Goal: Task Accomplishment & Management: Manage account settings

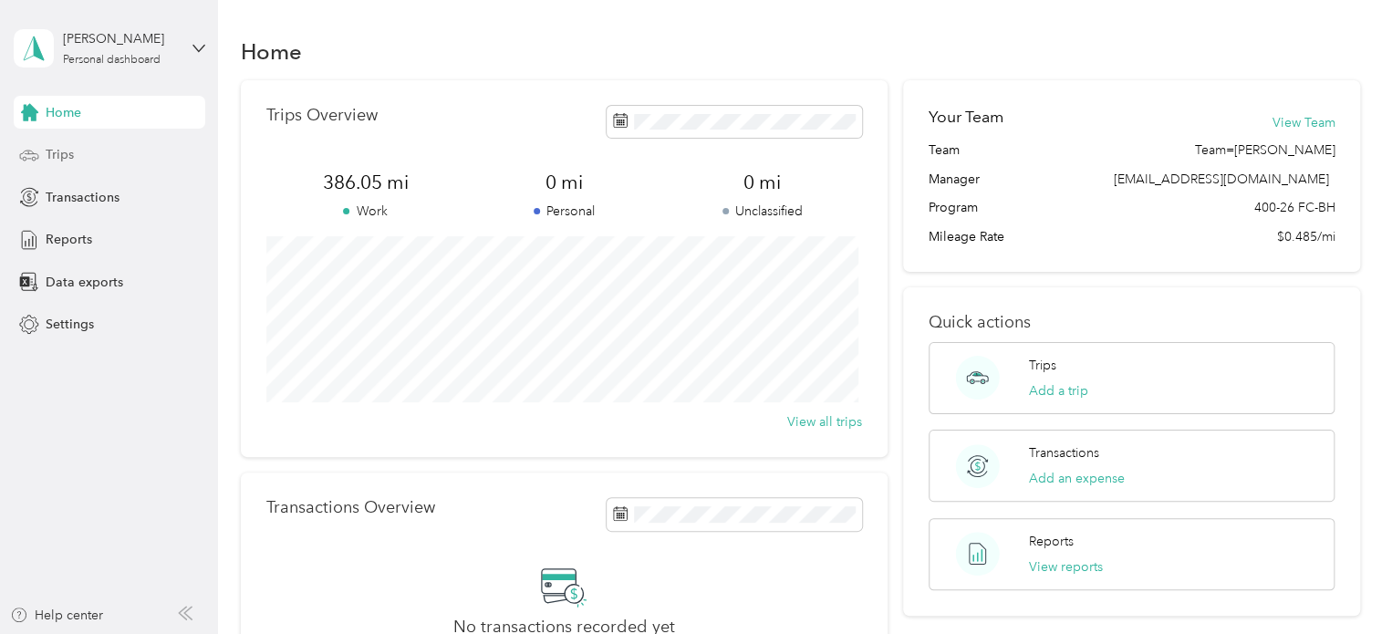
click at [71, 145] on span "Trips" at bounding box center [60, 154] width 28 height 19
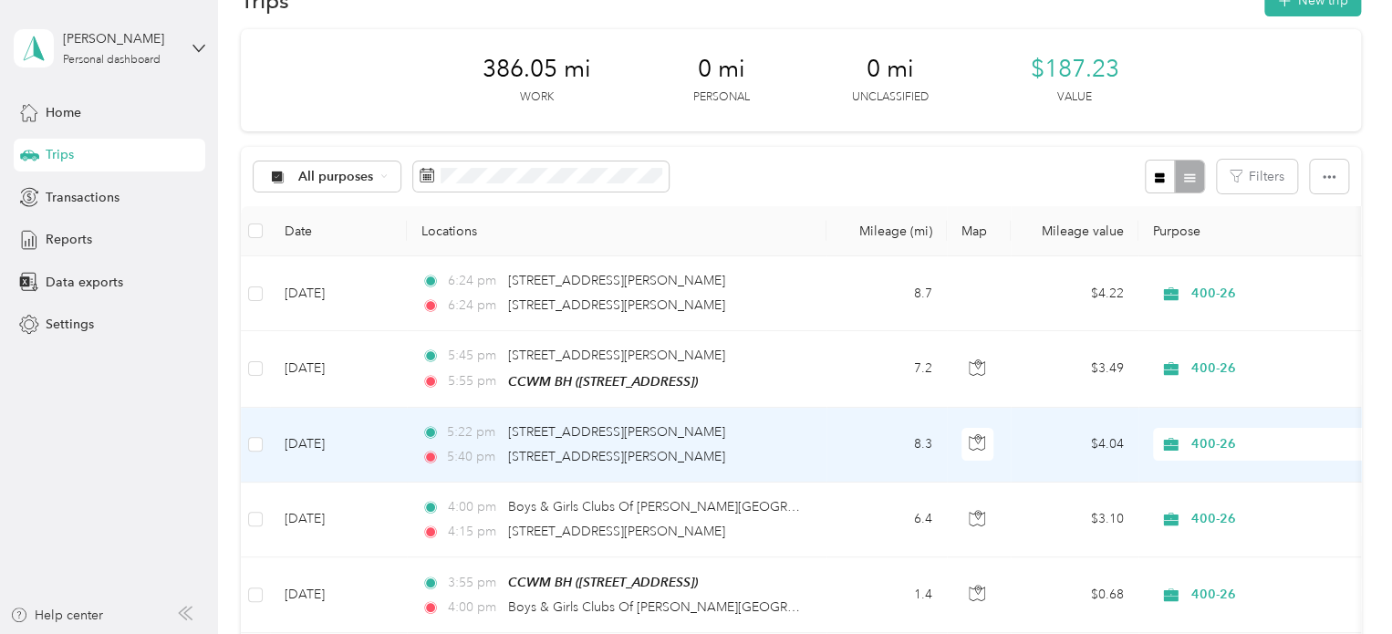
scroll to position [84, 0]
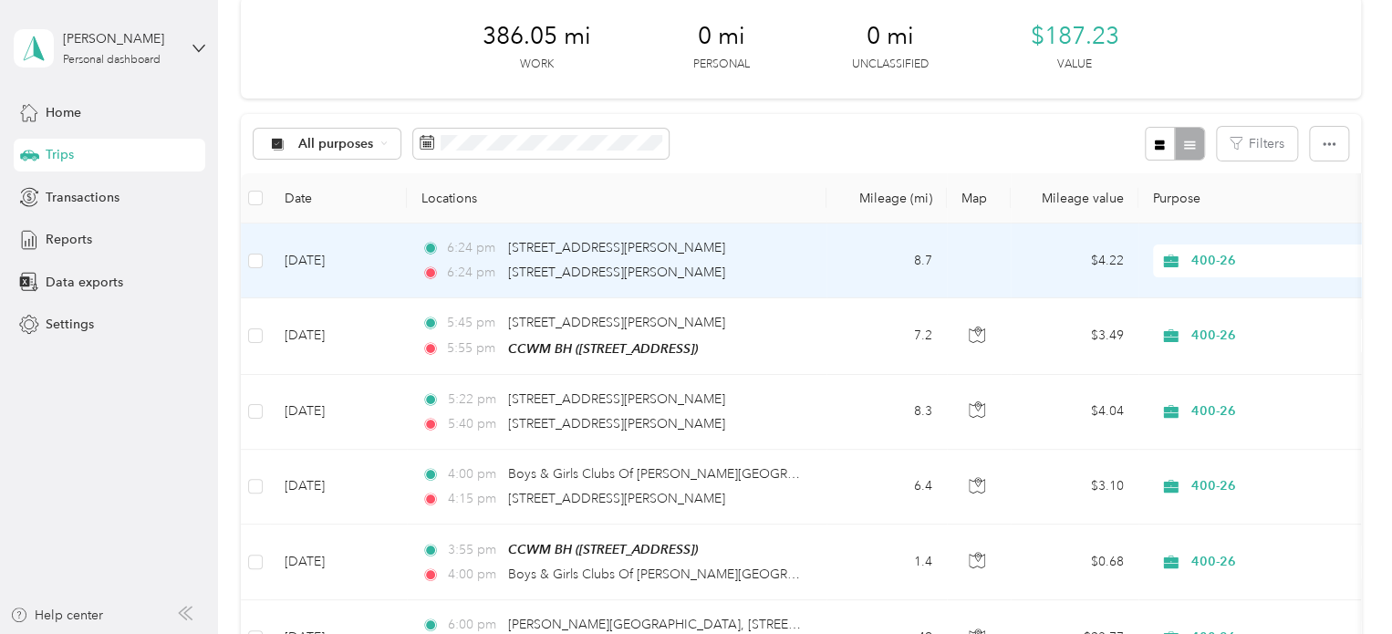
click at [463, 271] on span "6:24 pm" at bounding box center [473, 273] width 52 height 20
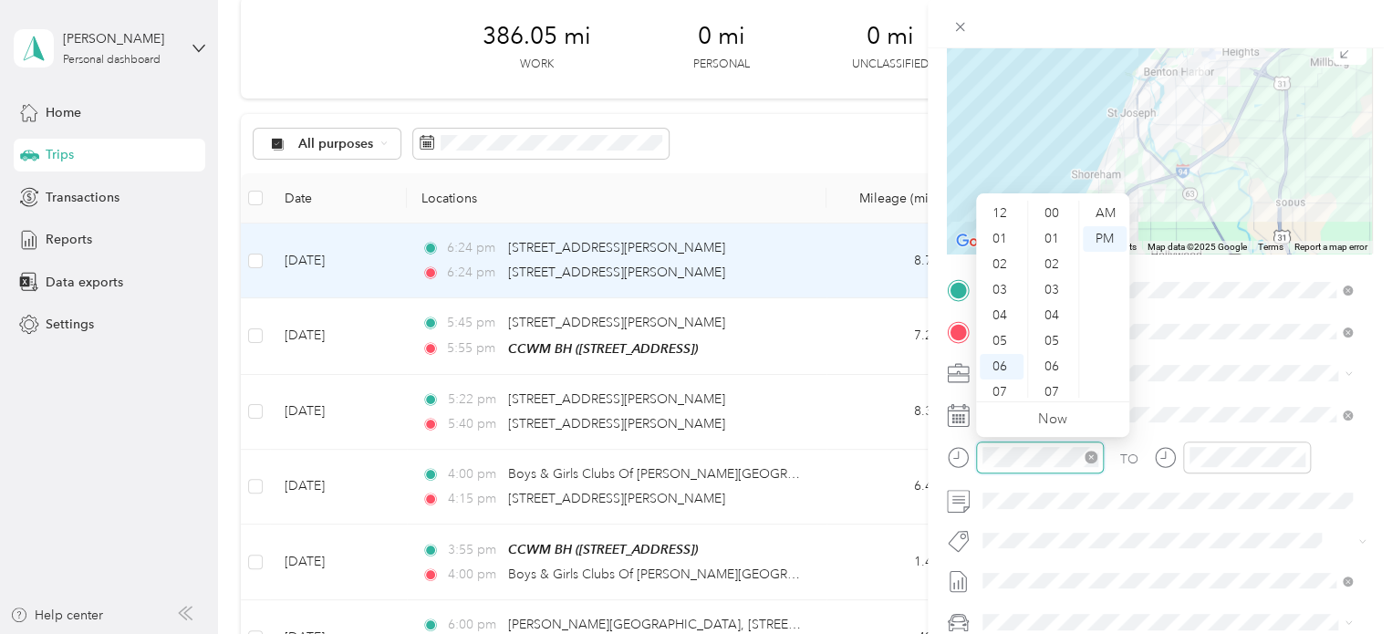
scroll to position [109, 0]
click at [471, 411] on div "Trip details Save This trip cannot be edited because it is either under review,…" at bounding box center [696, 317] width 1392 height 634
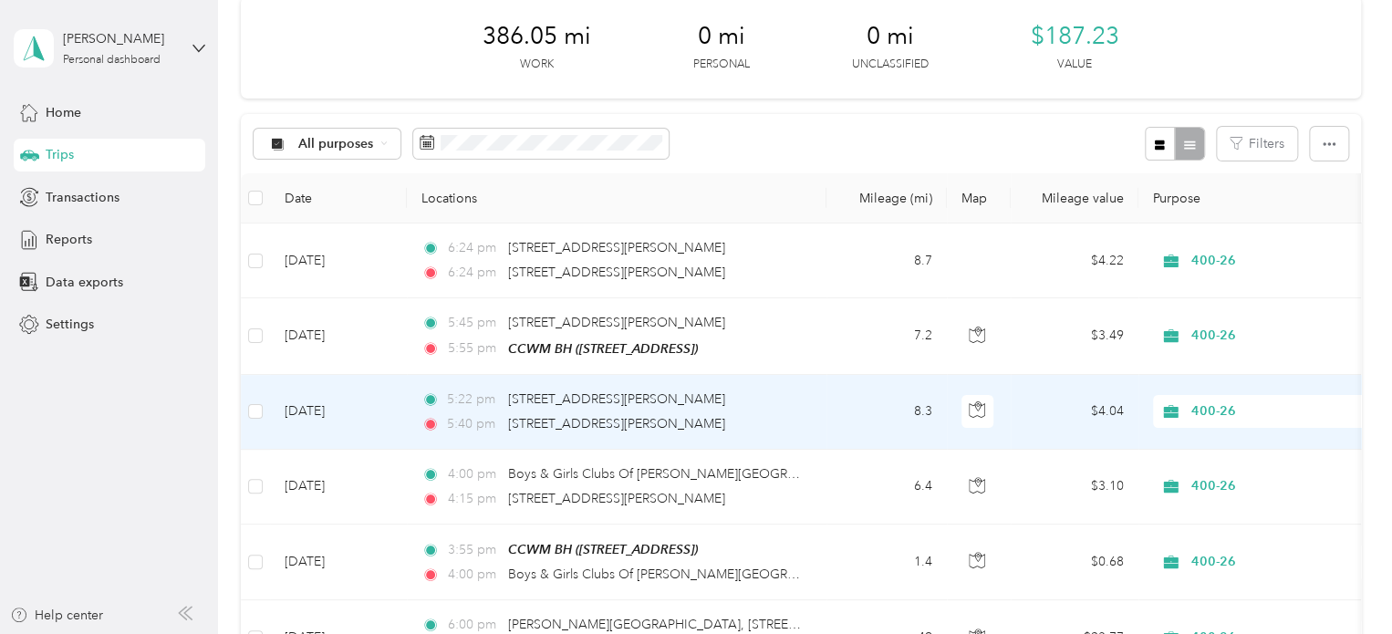
click at [480, 418] on span "5:40 pm" at bounding box center [473, 424] width 52 height 20
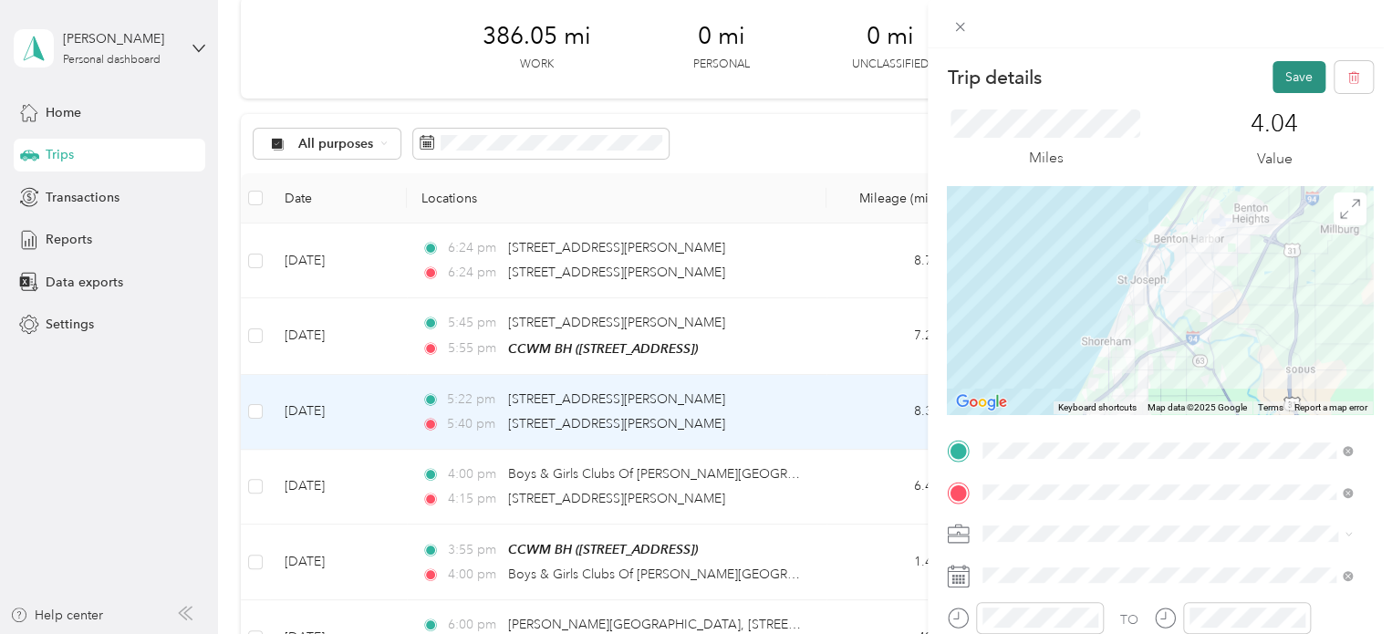
click at [1279, 72] on button "Save" at bounding box center [1299, 77] width 53 height 32
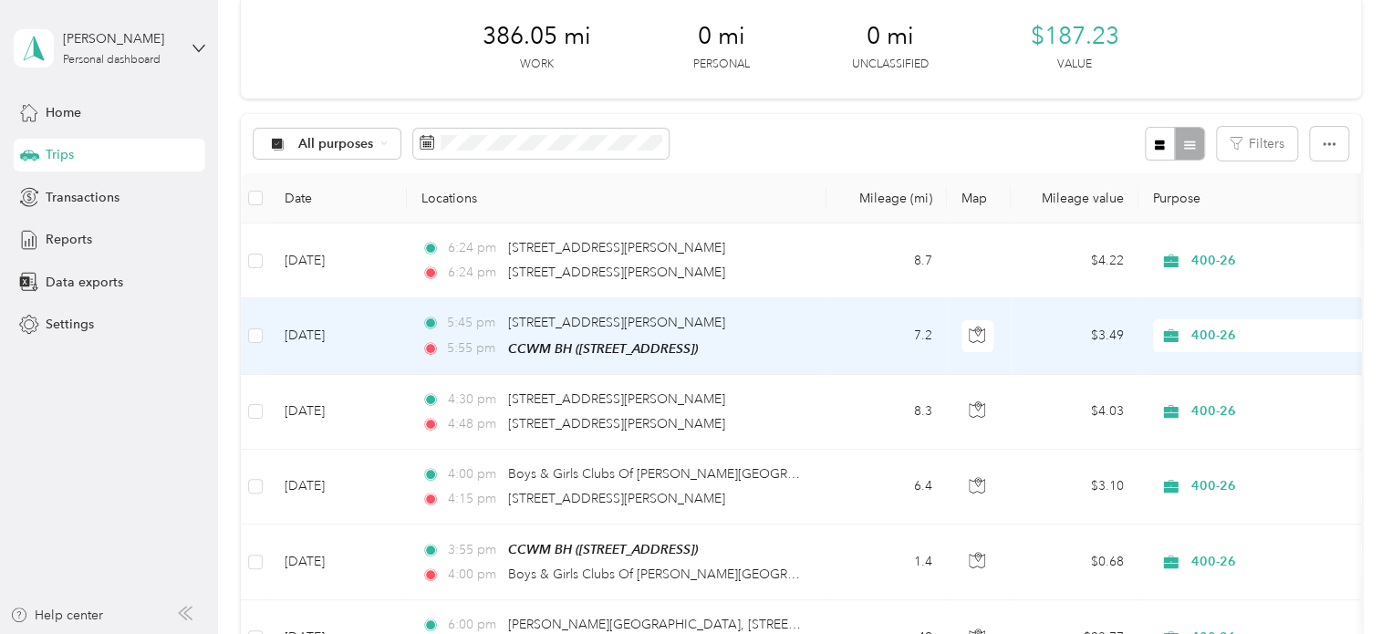
click at [396, 343] on td "[DATE]" at bounding box center [338, 336] width 137 height 76
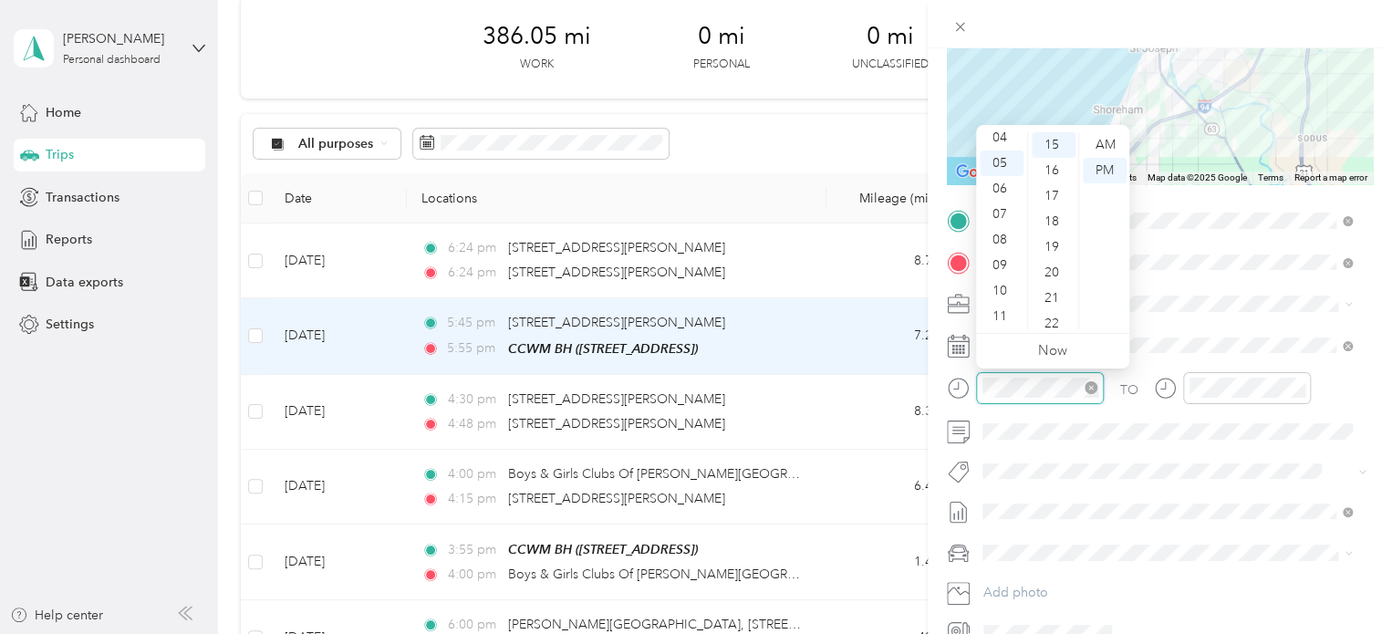
scroll to position [383, 0]
click at [484, 254] on div "Trip details Save This trip cannot be edited because it is either under review,…" at bounding box center [696, 317] width 1392 height 634
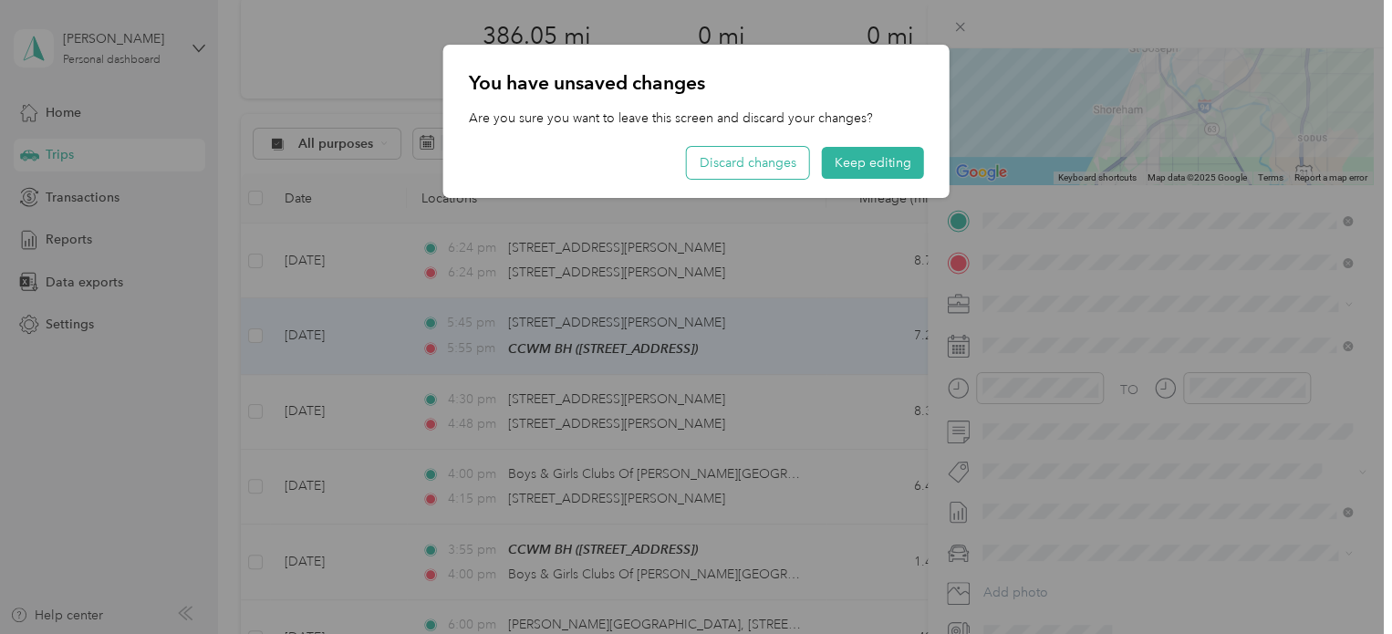
click at [774, 156] on button "Discard changes" at bounding box center [748, 163] width 122 height 32
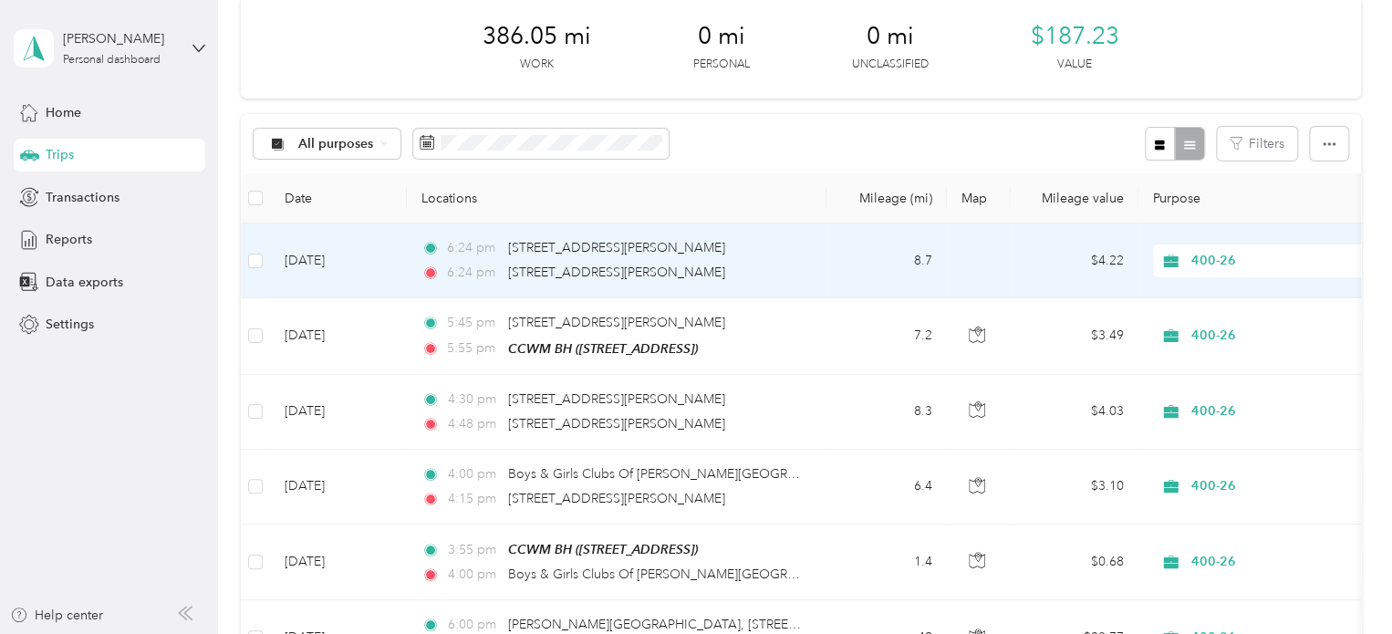
click at [464, 267] on span "6:24 pm" at bounding box center [473, 273] width 52 height 20
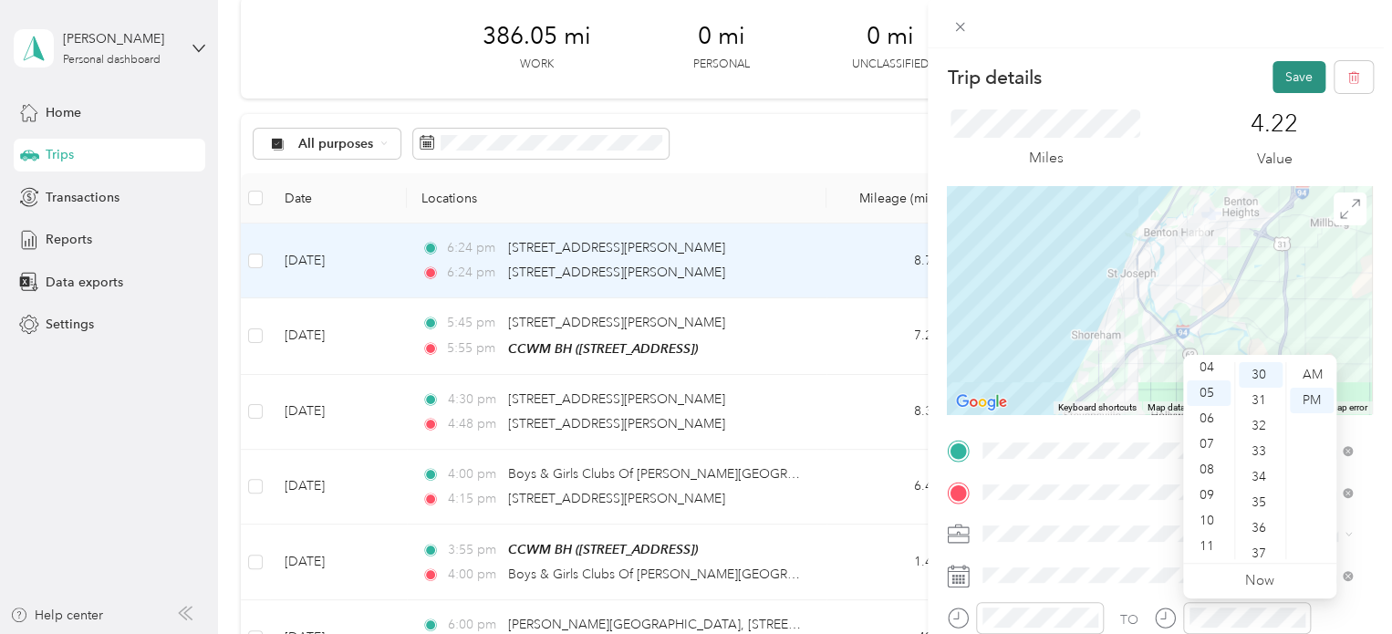
click at [1273, 80] on button "Save" at bounding box center [1299, 77] width 53 height 32
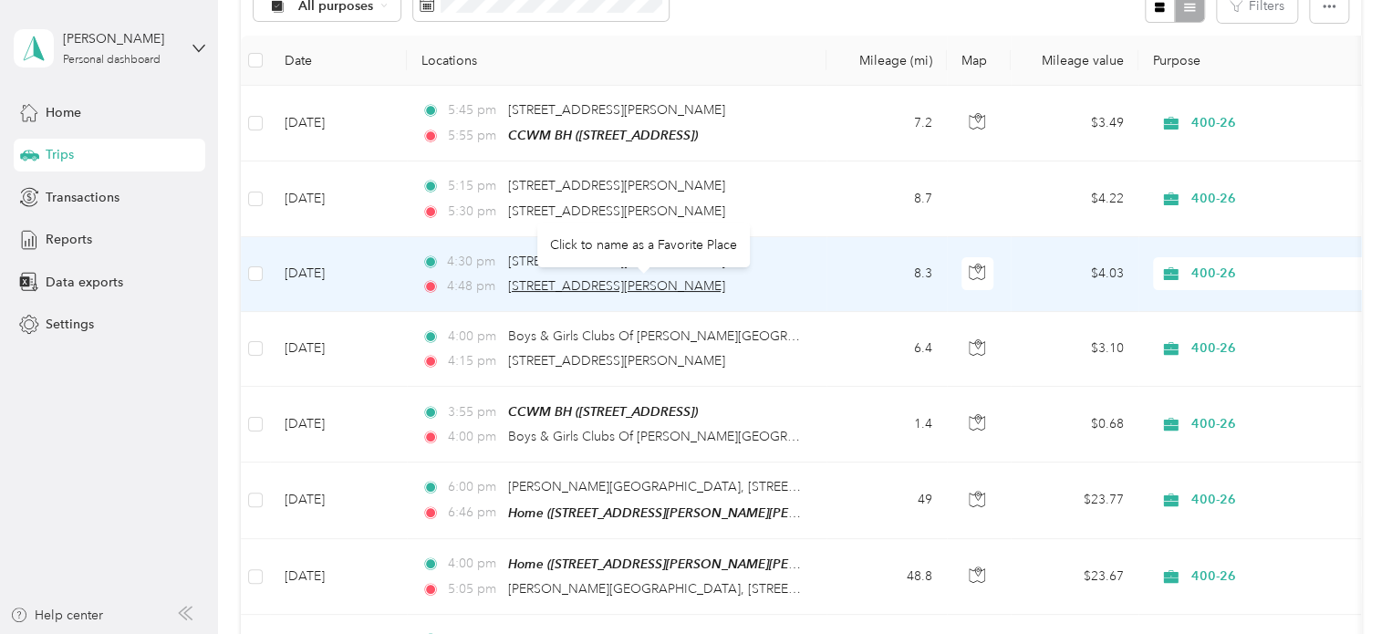
scroll to position [221, 0]
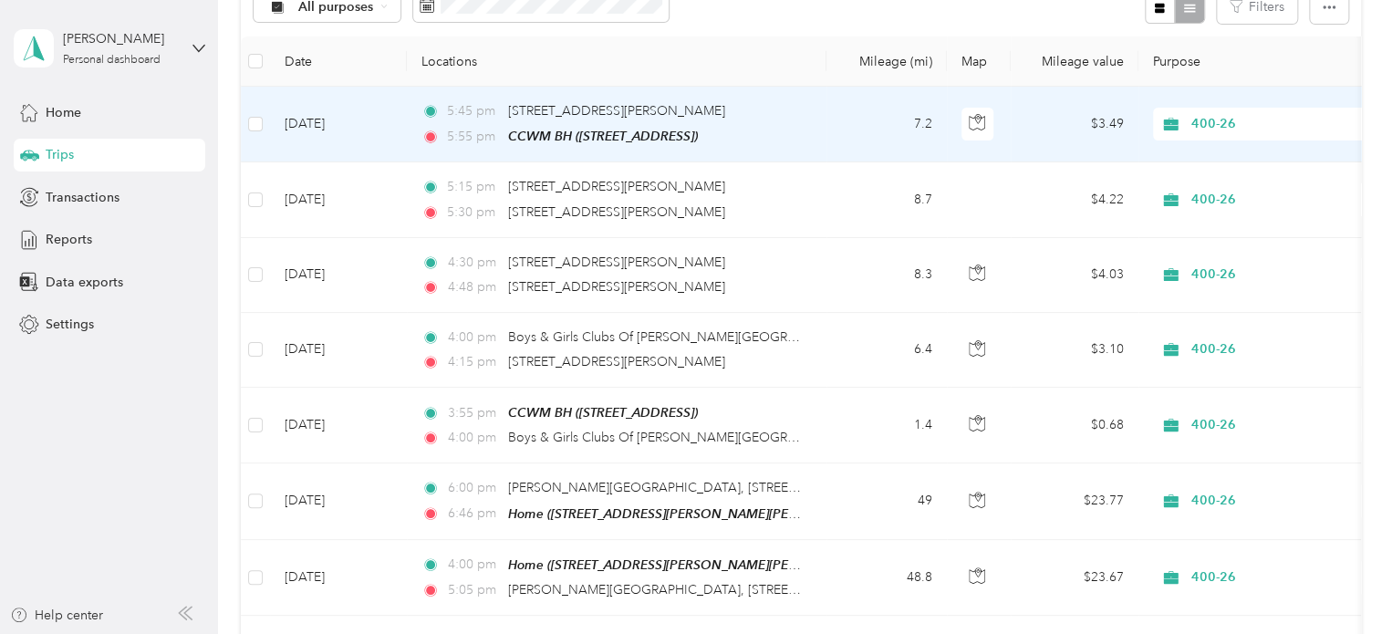
click at [386, 122] on td "[DATE]" at bounding box center [338, 125] width 137 height 76
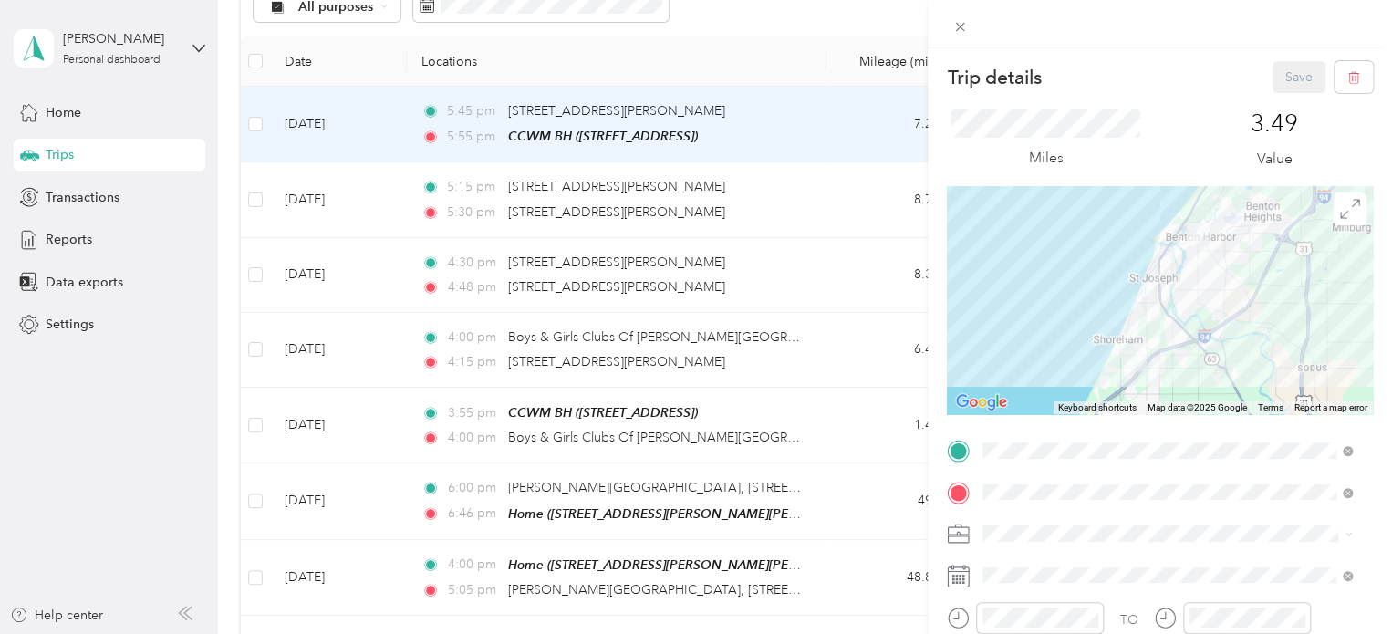
scroll to position [323, 0]
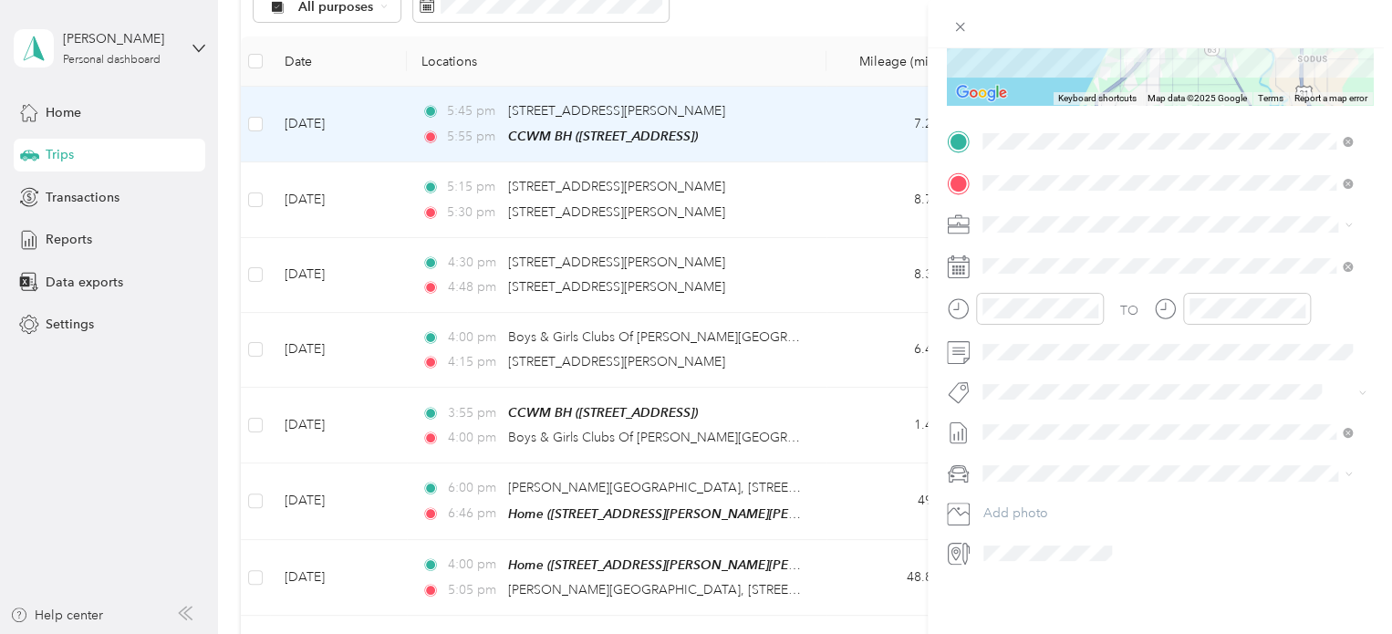
click at [365, 193] on div "Trip details Save This trip cannot be edited because it is either under review,…" at bounding box center [696, 317] width 1392 height 634
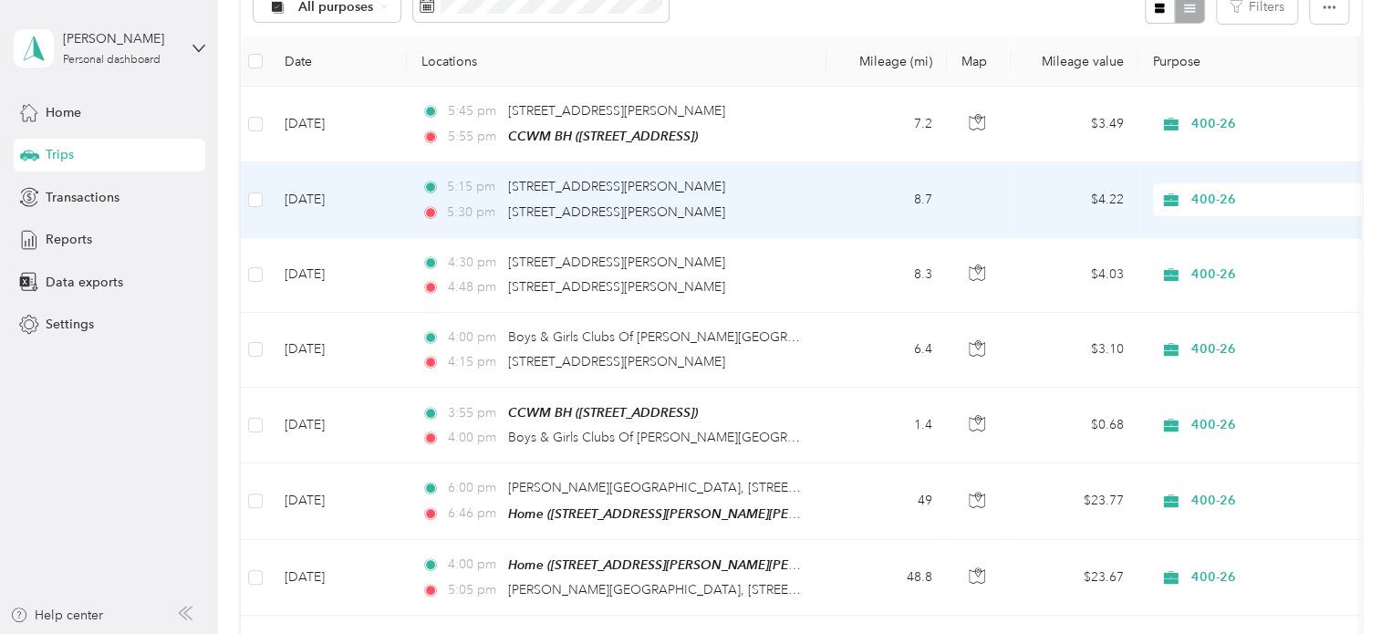
click at [382, 194] on td "[DATE]" at bounding box center [338, 199] width 137 height 75
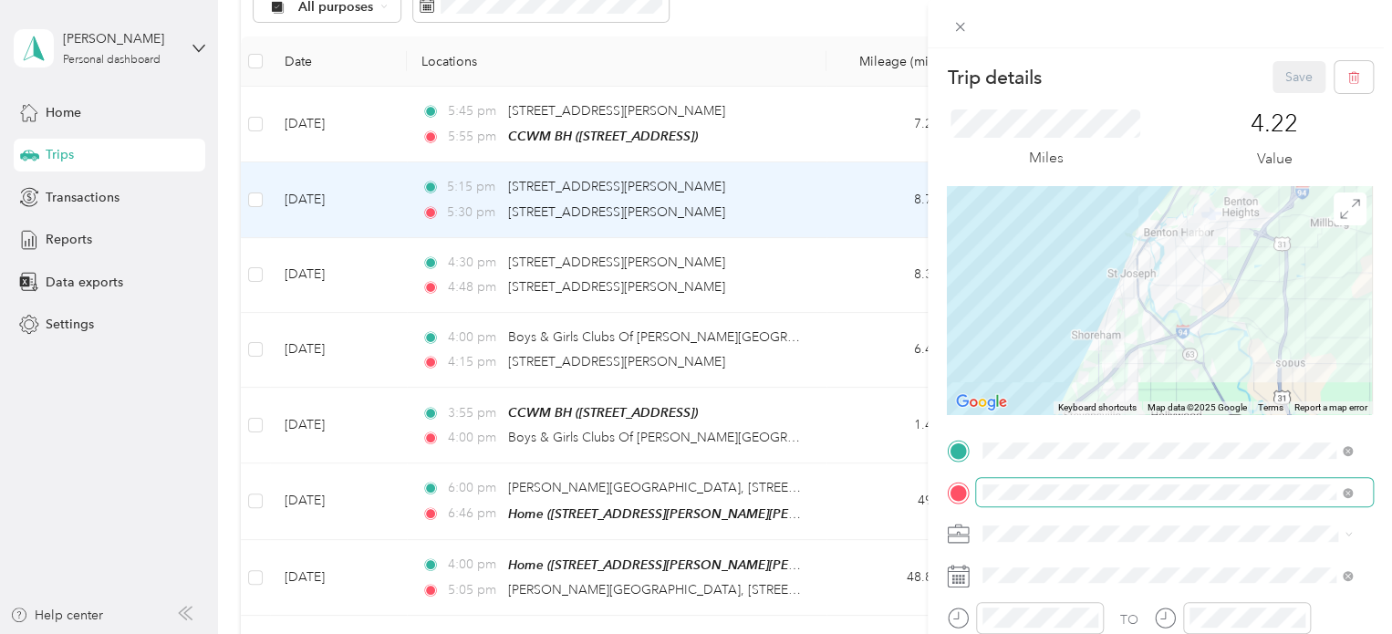
scroll to position [323, 0]
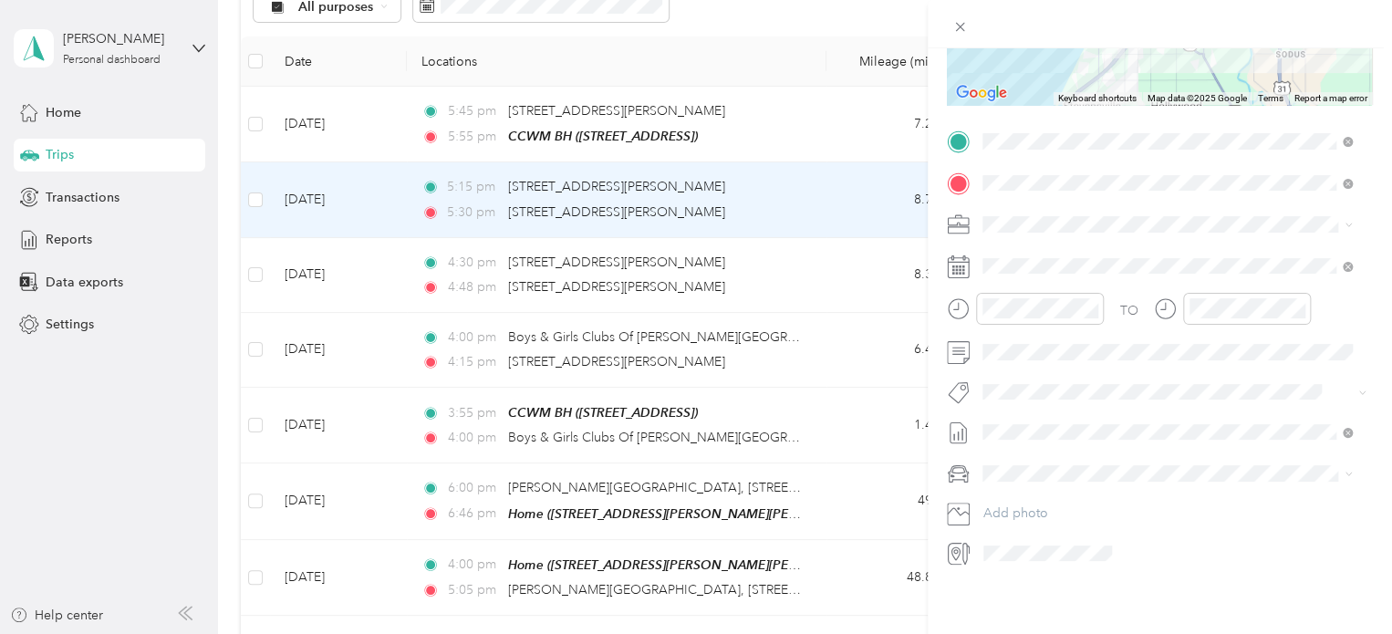
click at [423, 259] on div "Trip details Save This trip cannot be edited because it is either under review,…" at bounding box center [696, 317] width 1392 height 634
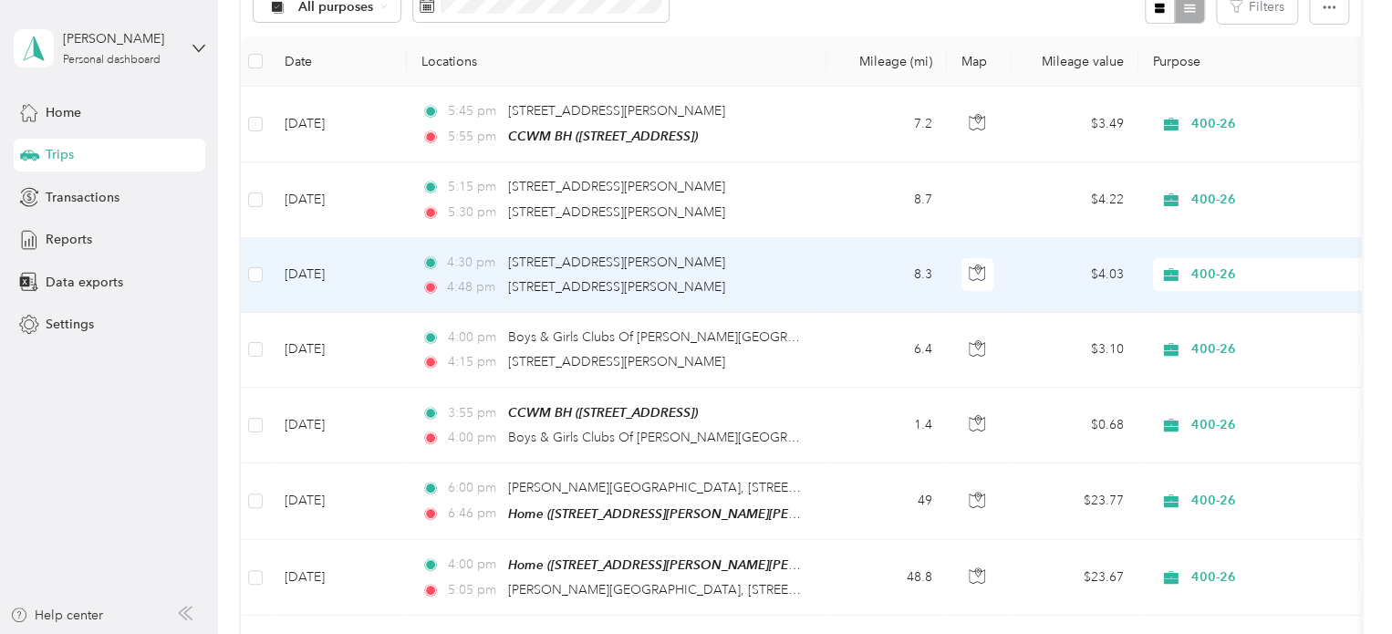
click at [381, 266] on td "[DATE]" at bounding box center [338, 275] width 137 height 75
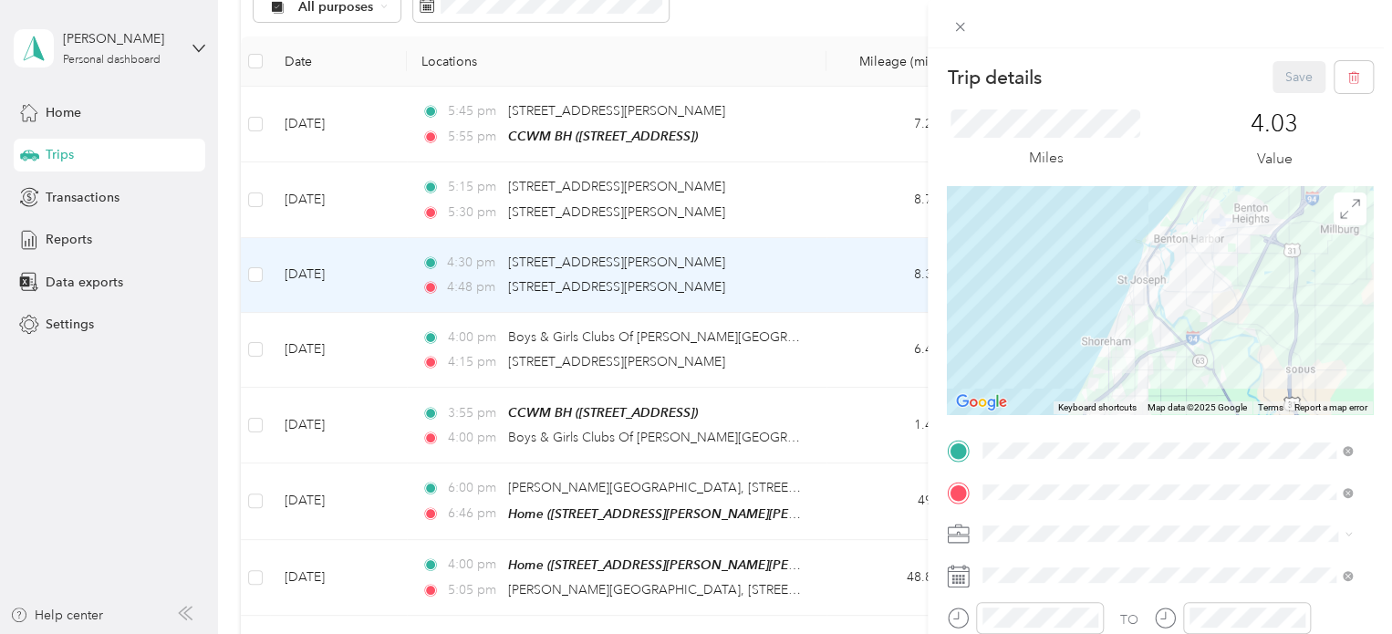
scroll to position [323, 0]
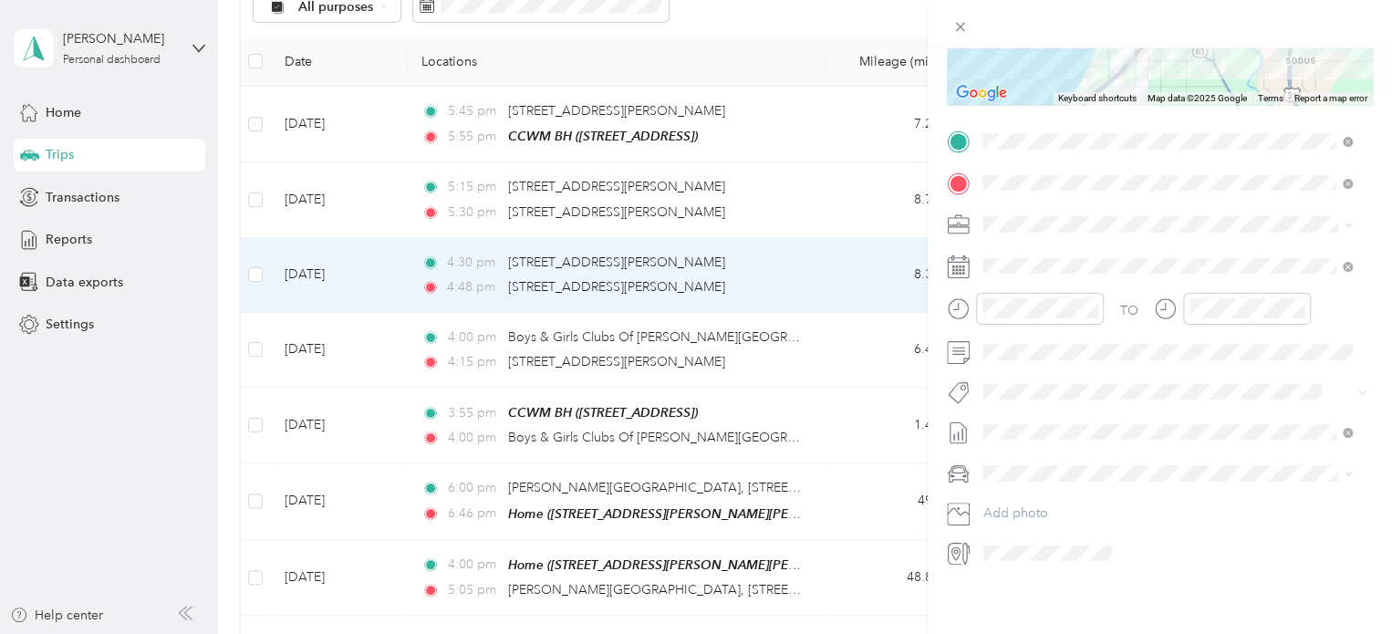
click at [408, 317] on div "Trip details Save This trip cannot be edited because it is either under review,…" at bounding box center [696, 317] width 1392 height 634
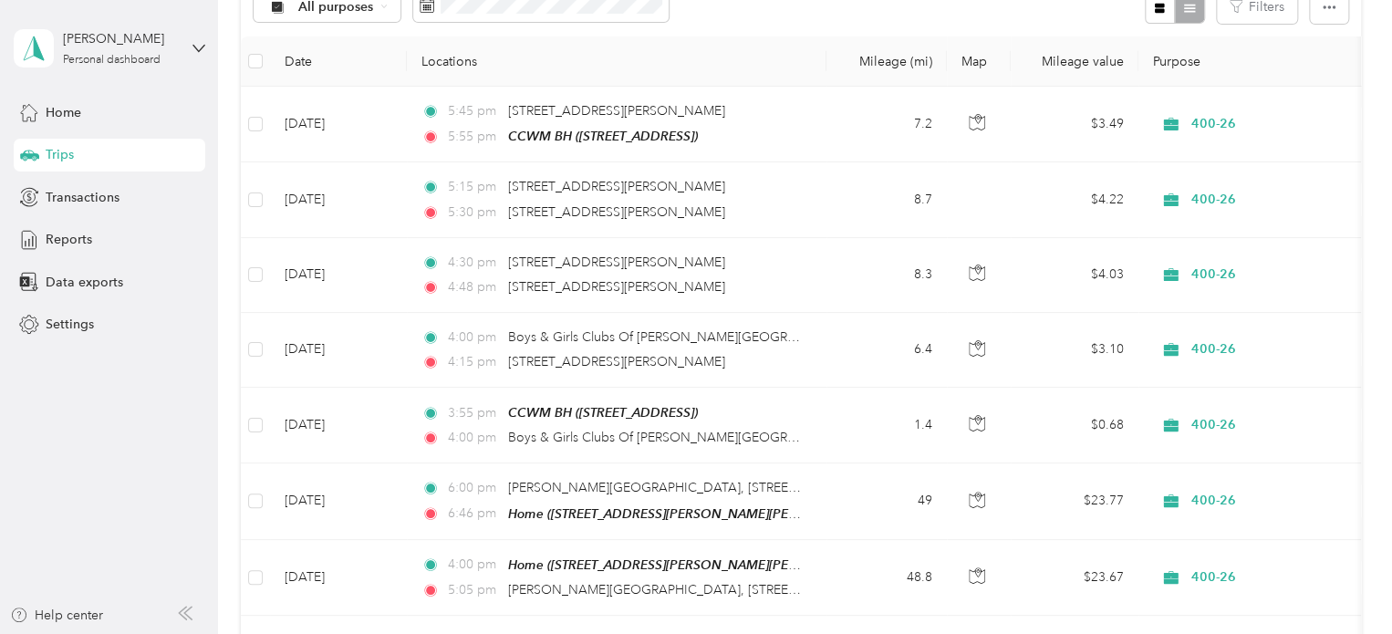
click at [361, 346] on td "[DATE]" at bounding box center [338, 350] width 137 height 75
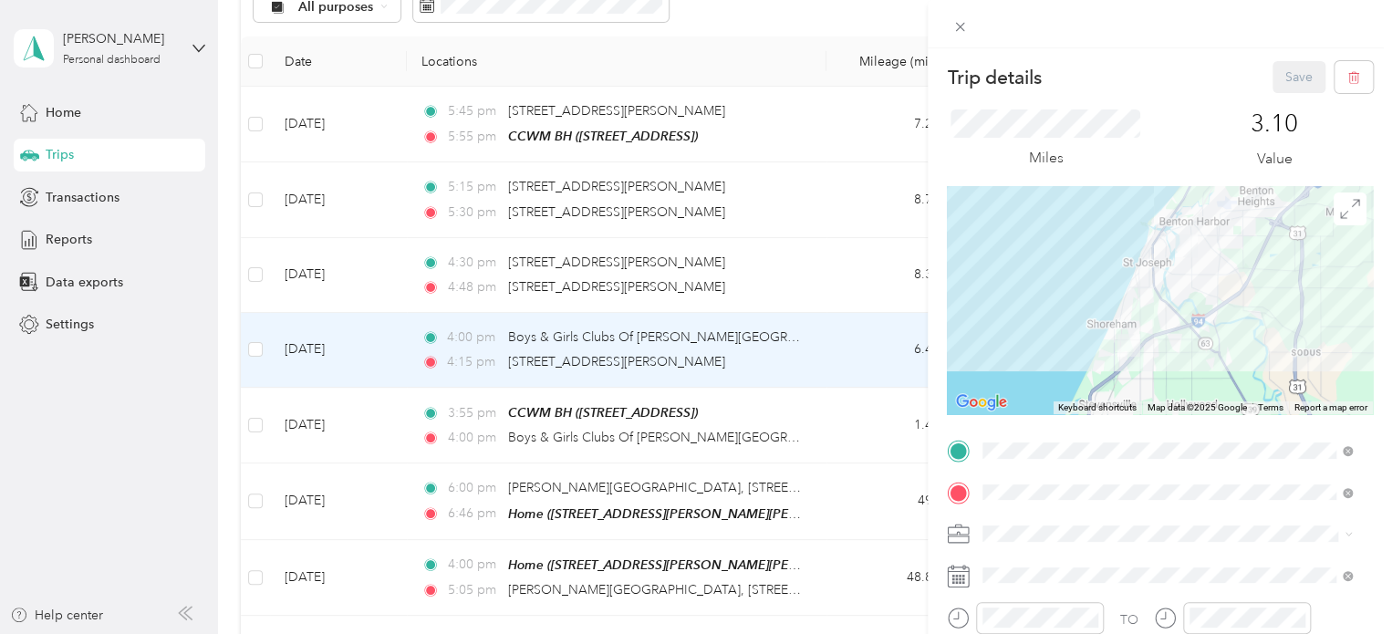
scroll to position [323, 0]
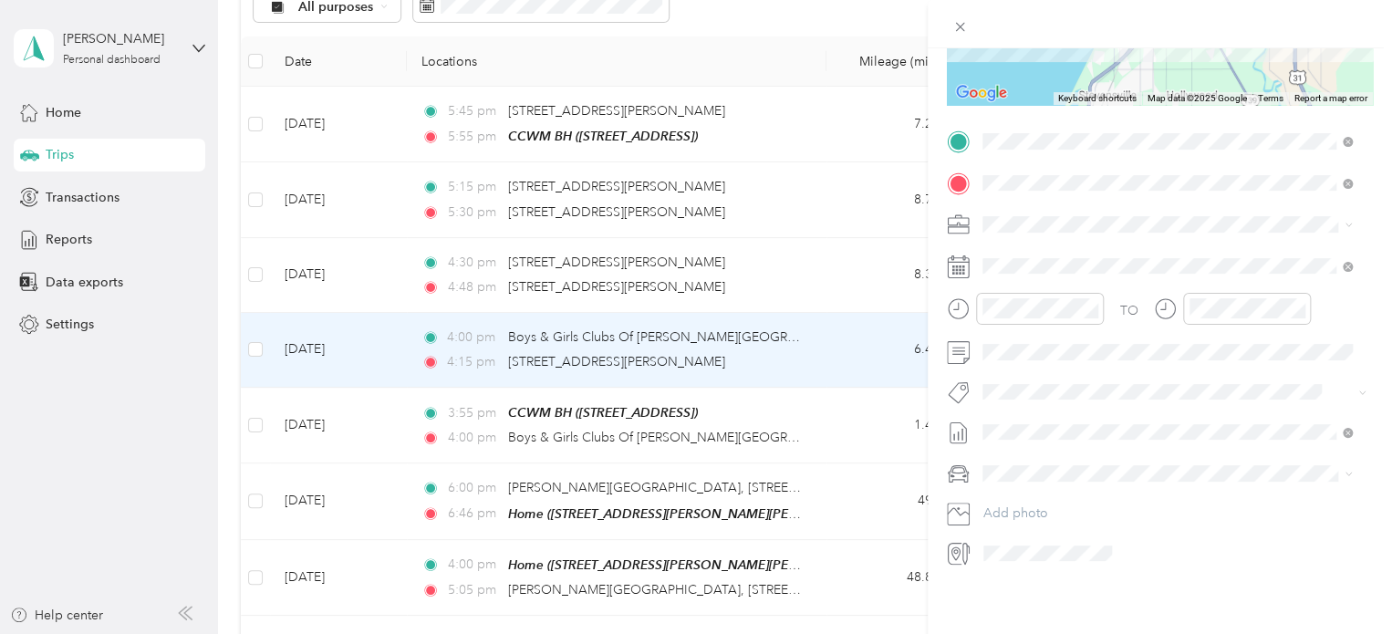
click at [413, 424] on div "Trip details Save This trip cannot be edited because it is either under review,…" at bounding box center [696, 317] width 1392 height 634
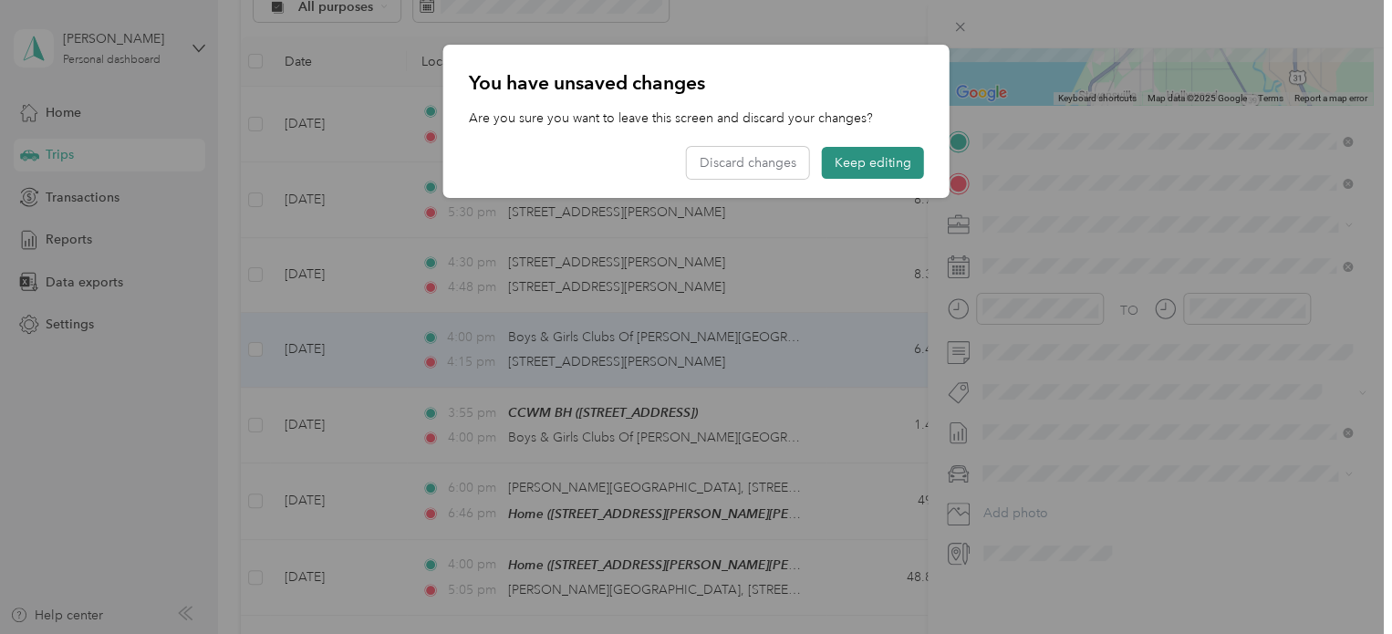
click at [879, 166] on button "Keep editing" at bounding box center [873, 163] width 102 height 32
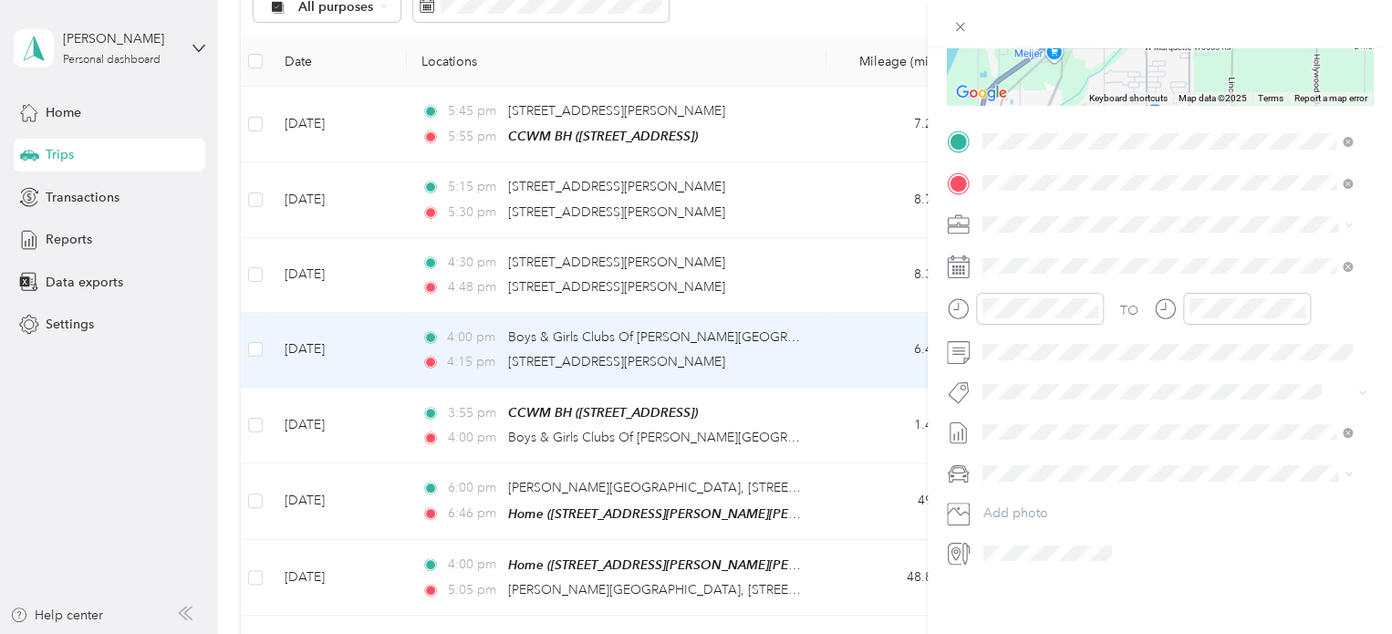
scroll to position [0, 0]
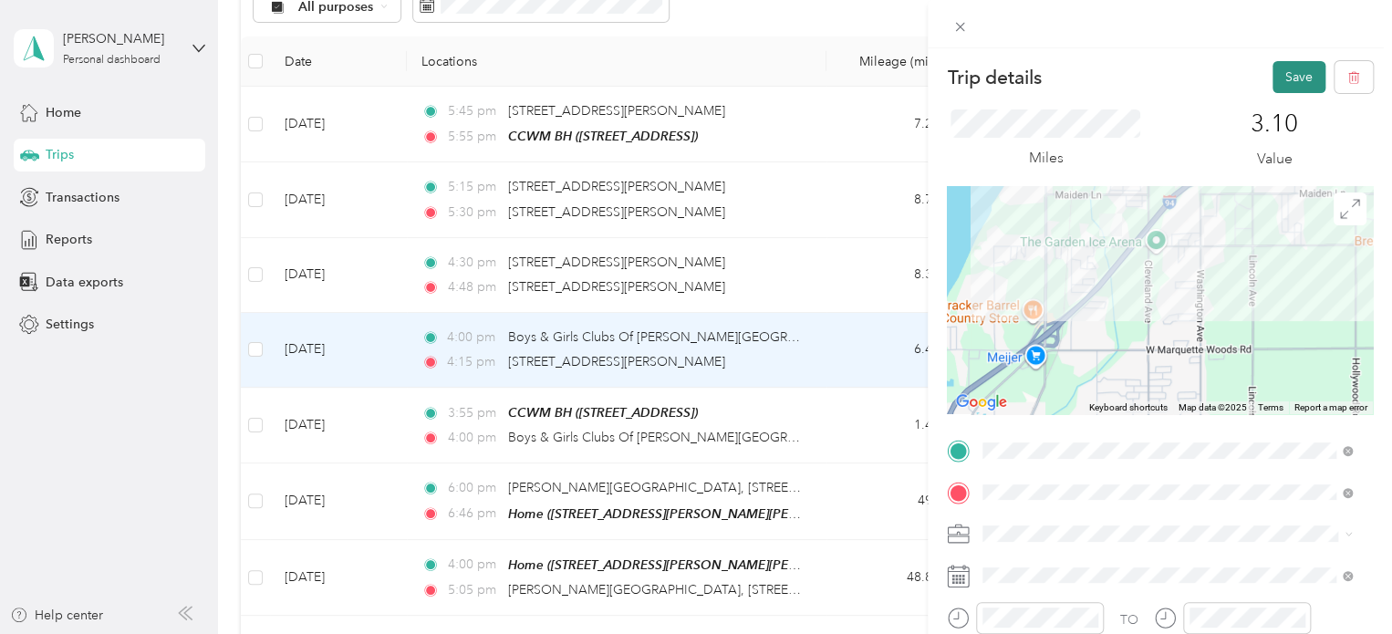
click at [1273, 70] on button "Save" at bounding box center [1299, 77] width 53 height 32
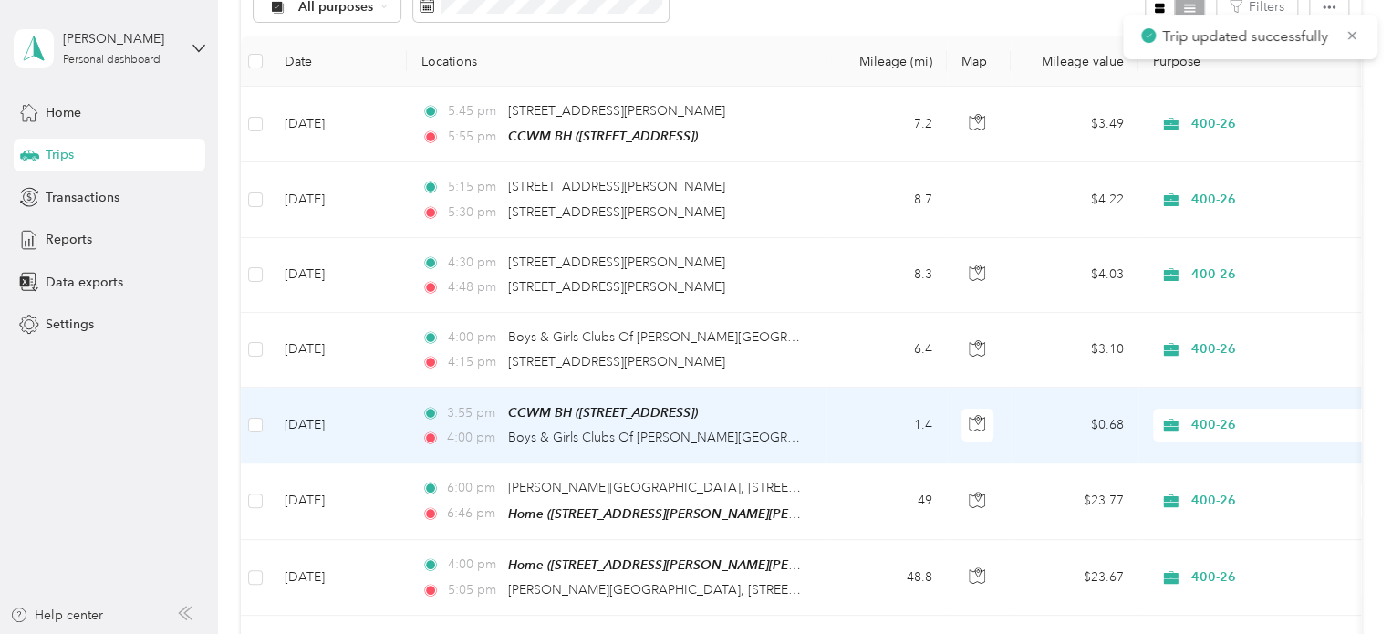
click at [401, 411] on td "[DATE]" at bounding box center [338, 426] width 137 height 76
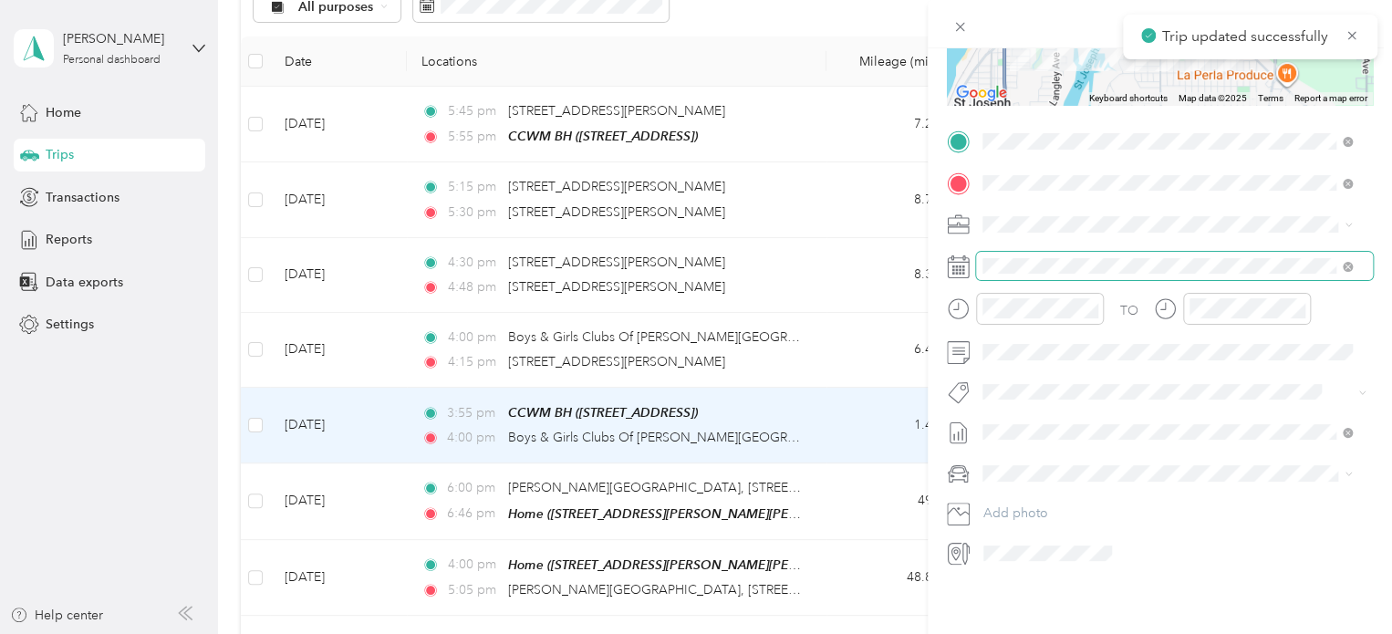
scroll to position [321, 0]
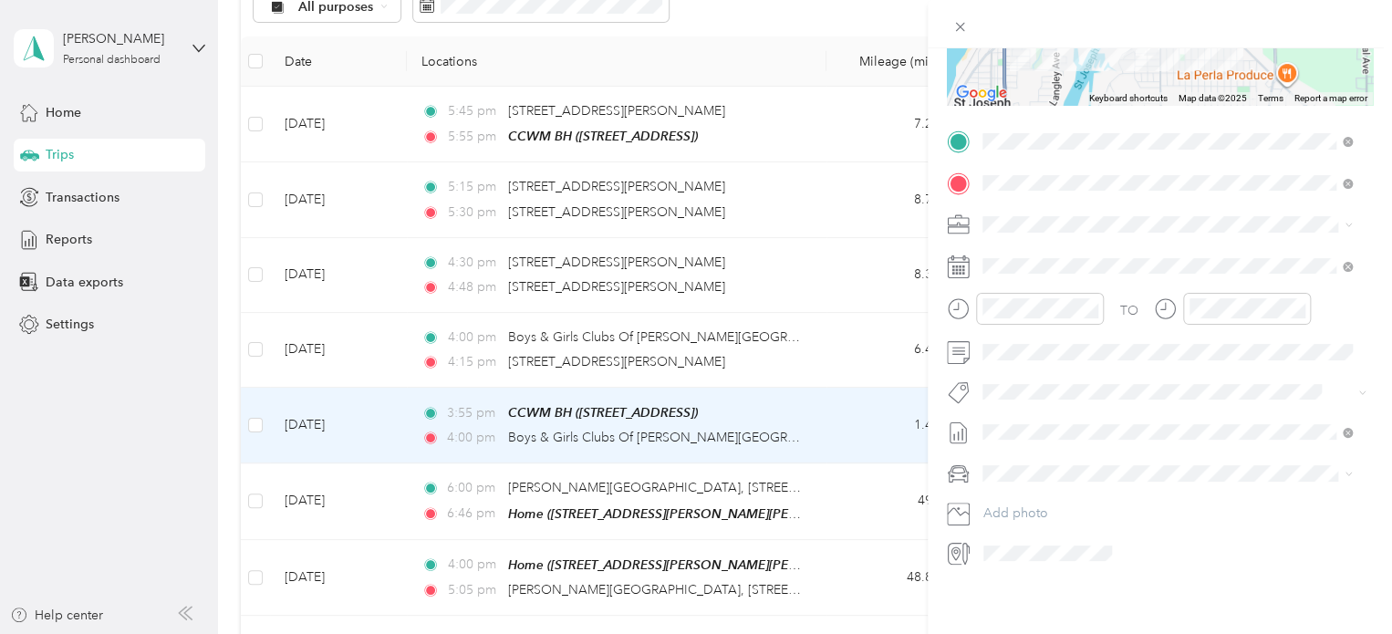
click at [401, 495] on div "Trip details Save This trip cannot be edited because it is either under review,…" at bounding box center [696, 317] width 1392 height 634
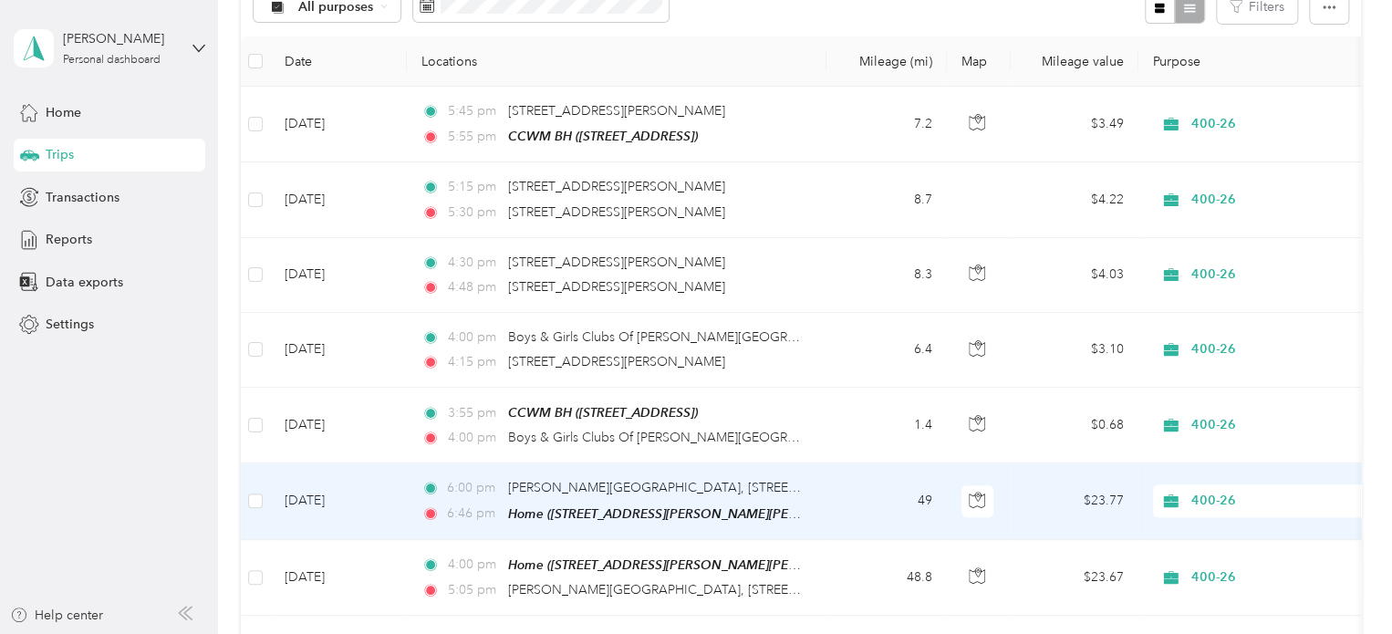
click at [401, 495] on td "[DATE]" at bounding box center [338, 501] width 137 height 76
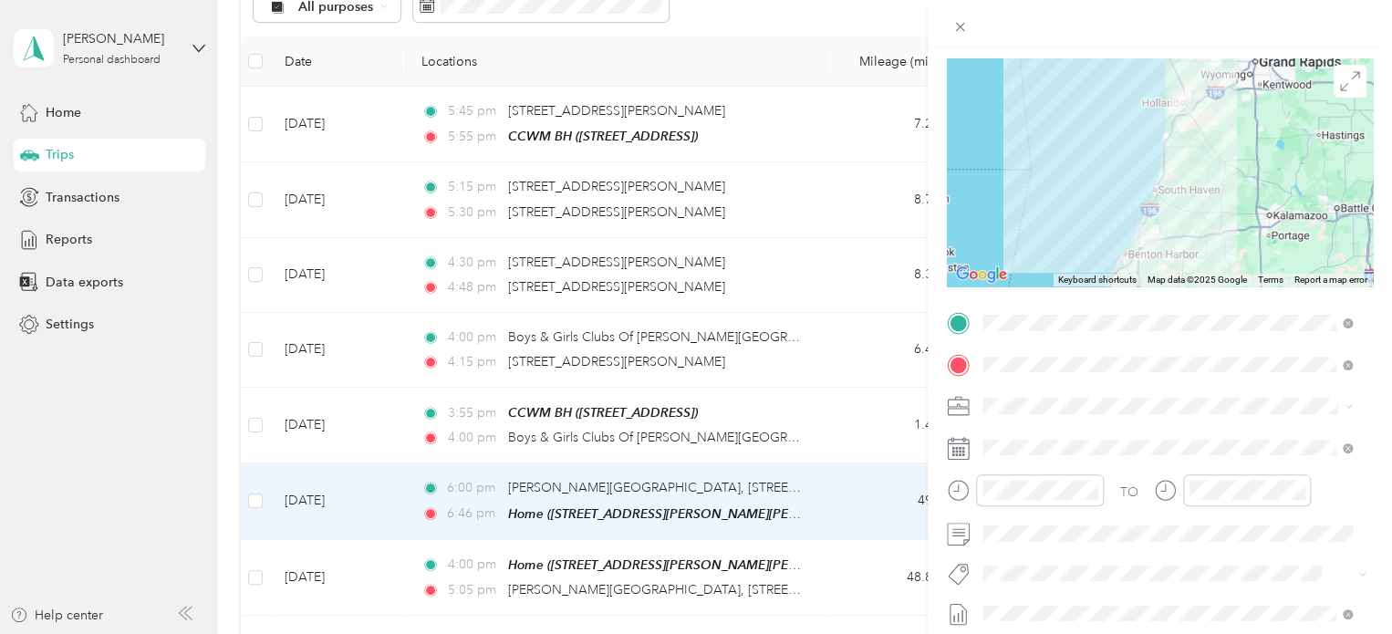
scroll to position [148, 0]
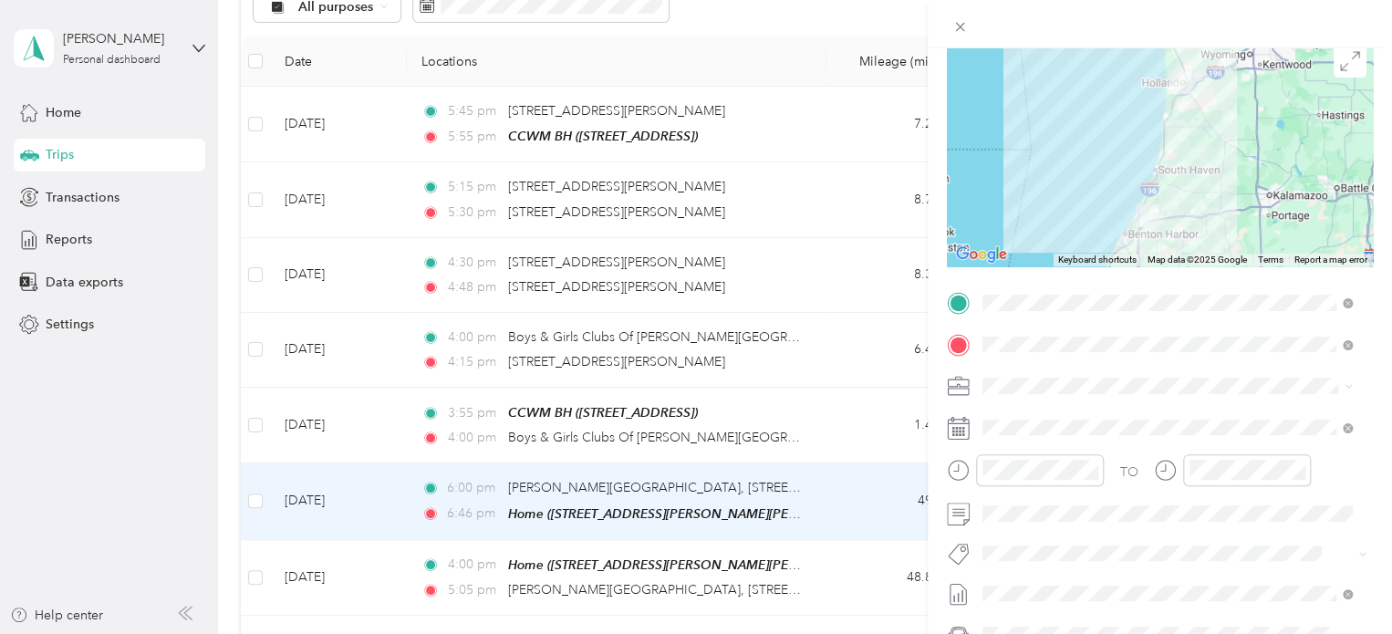
click at [362, 429] on div "Trip details Save This trip cannot be edited because it is either under review,…" at bounding box center [696, 317] width 1392 height 634
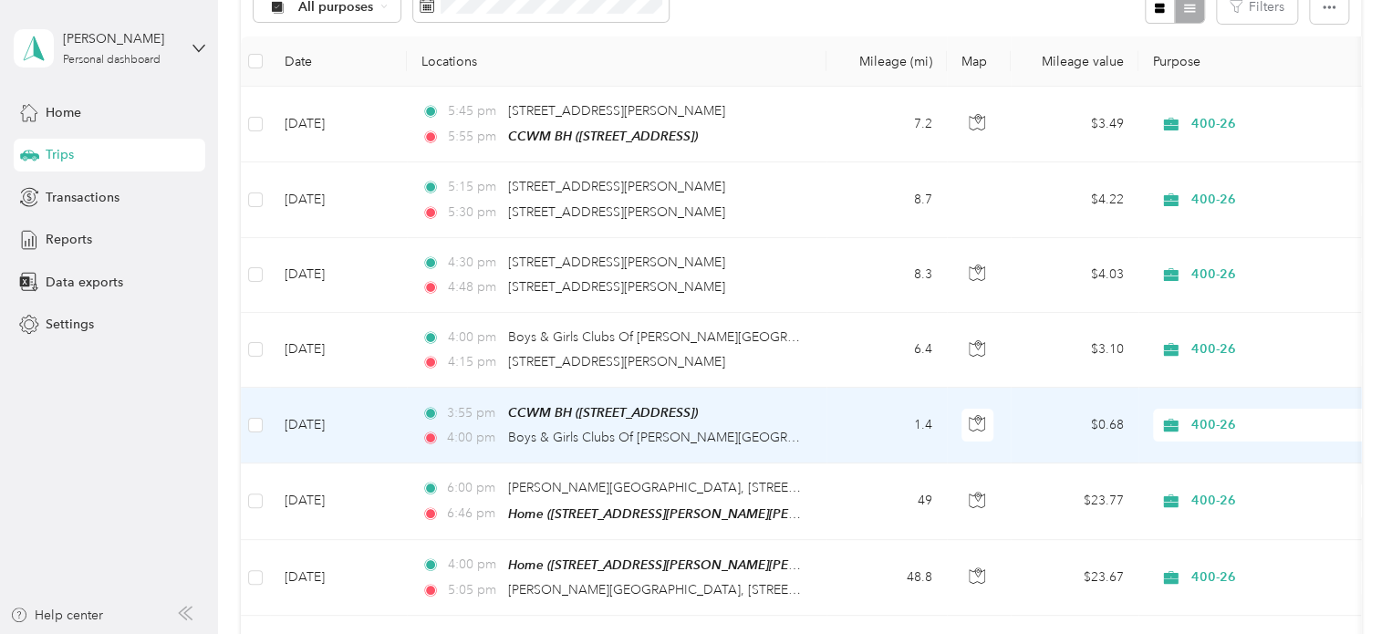
click at [388, 420] on td "[DATE]" at bounding box center [338, 426] width 137 height 76
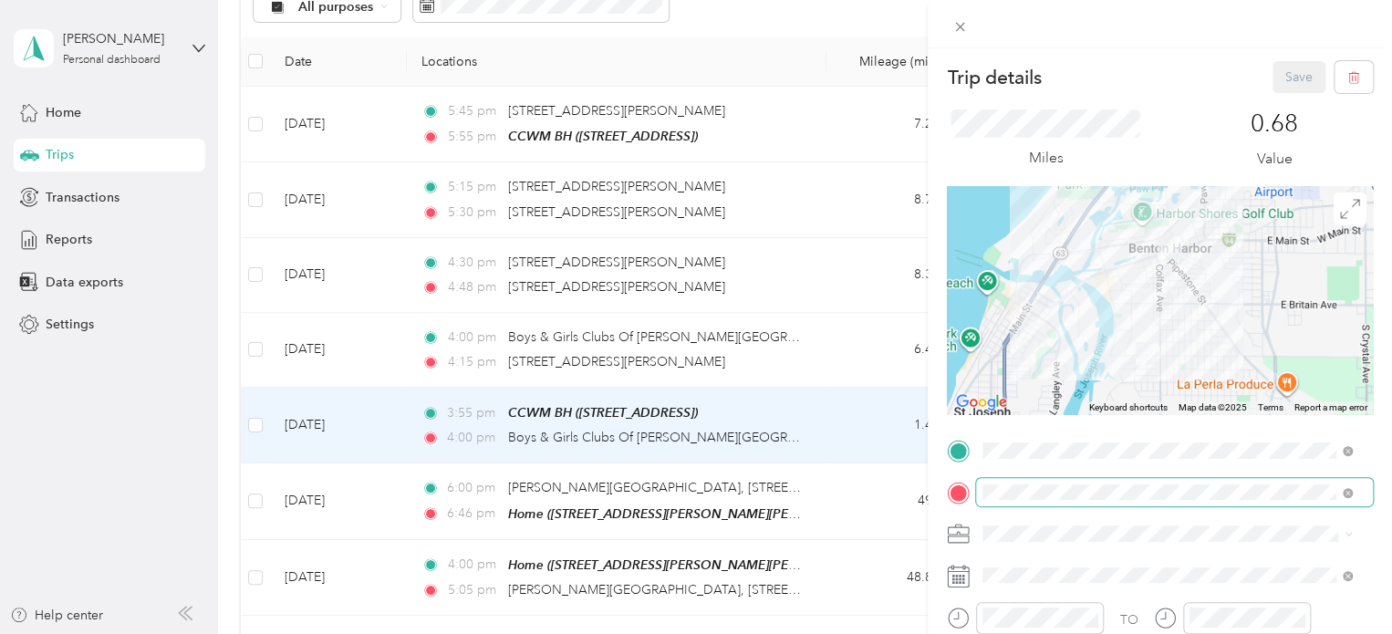
scroll to position [323, 0]
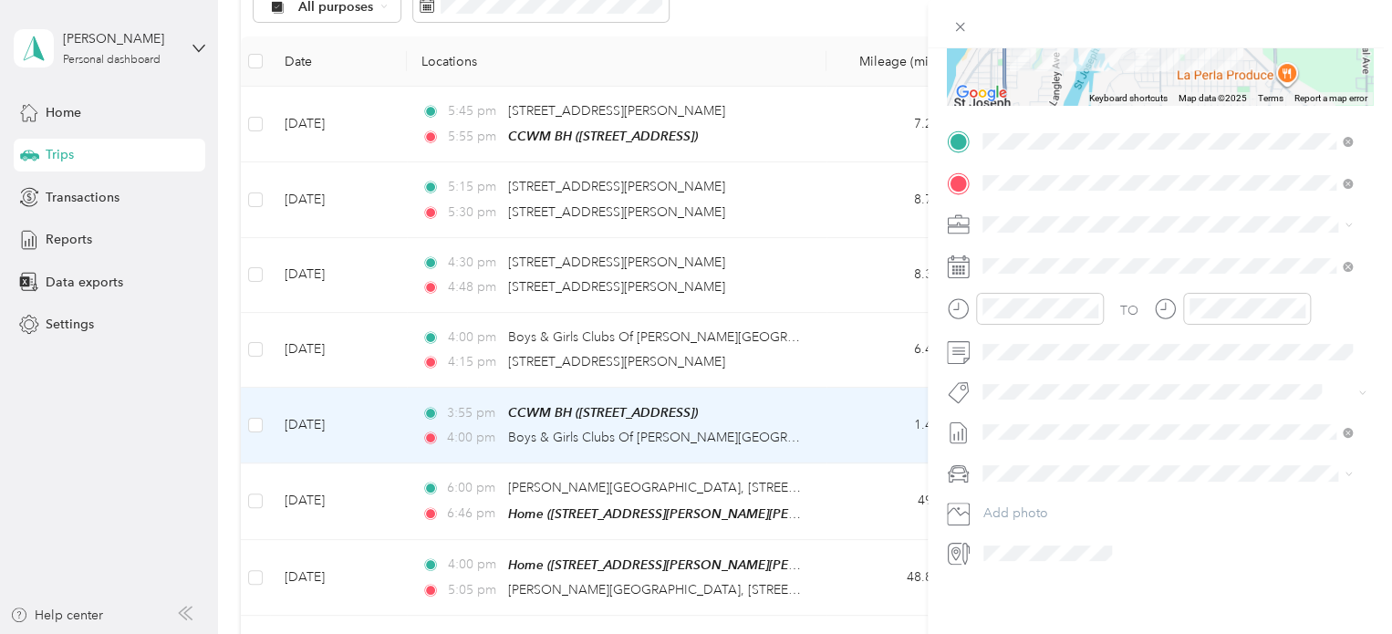
click at [383, 339] on div "Trip details Save This trip cannot be edited because it is either under review,…" at bounding box center [696, 317] width 1392 height 634
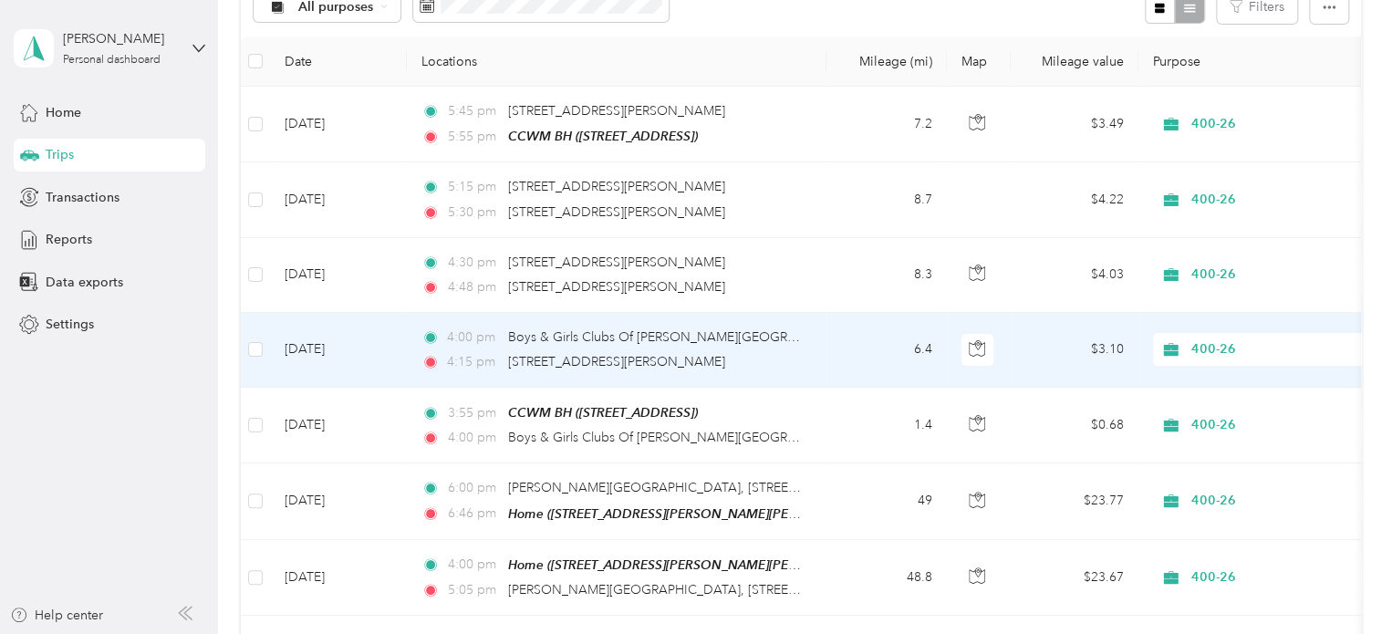
click at [383, 339] on td "[DATE]" at bounding box center [338, 350] width 137 height 75
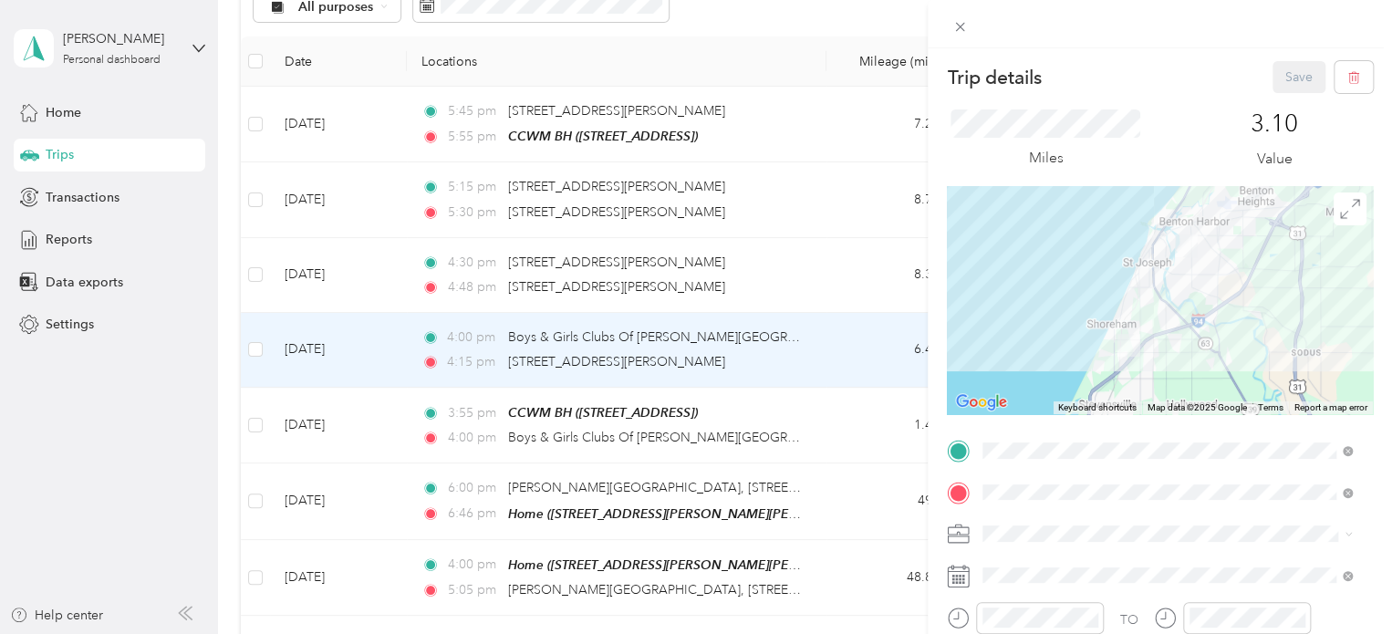
scroll to position [323, 0]
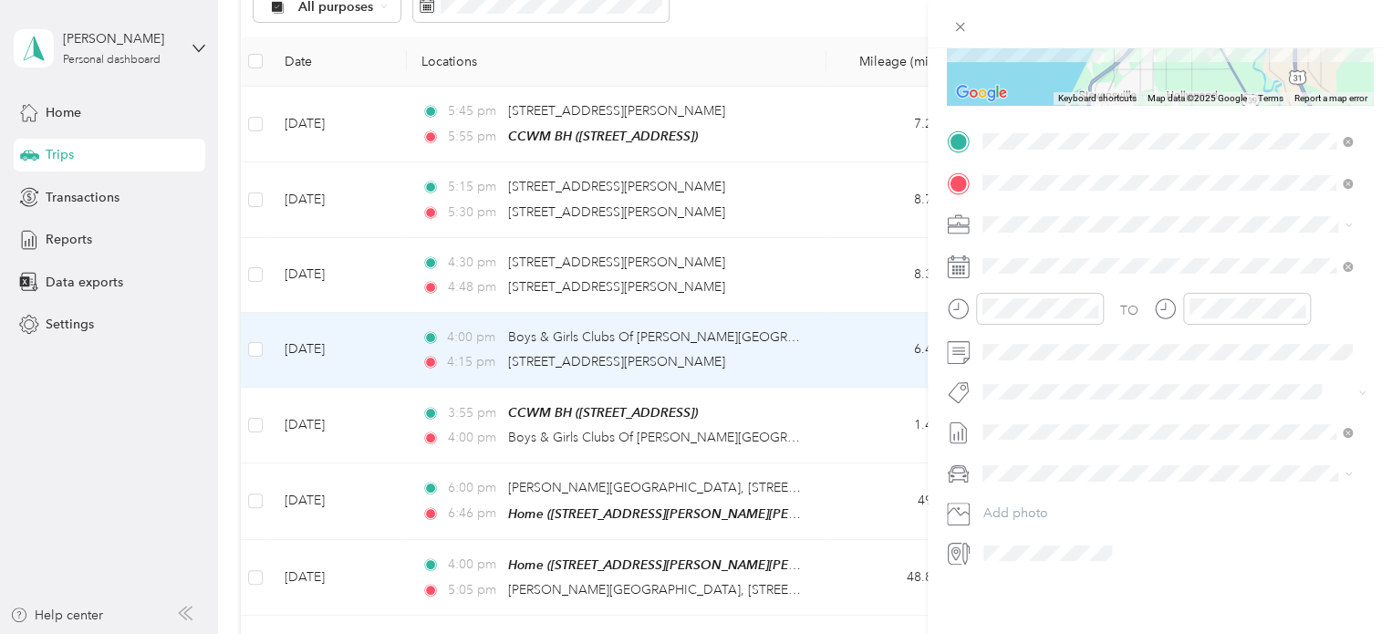
click at [365, 287] on div "Trip details Save This trip cannot be edited because it is either under review,…" at bounding box center [696, 317] width 1392 height 634
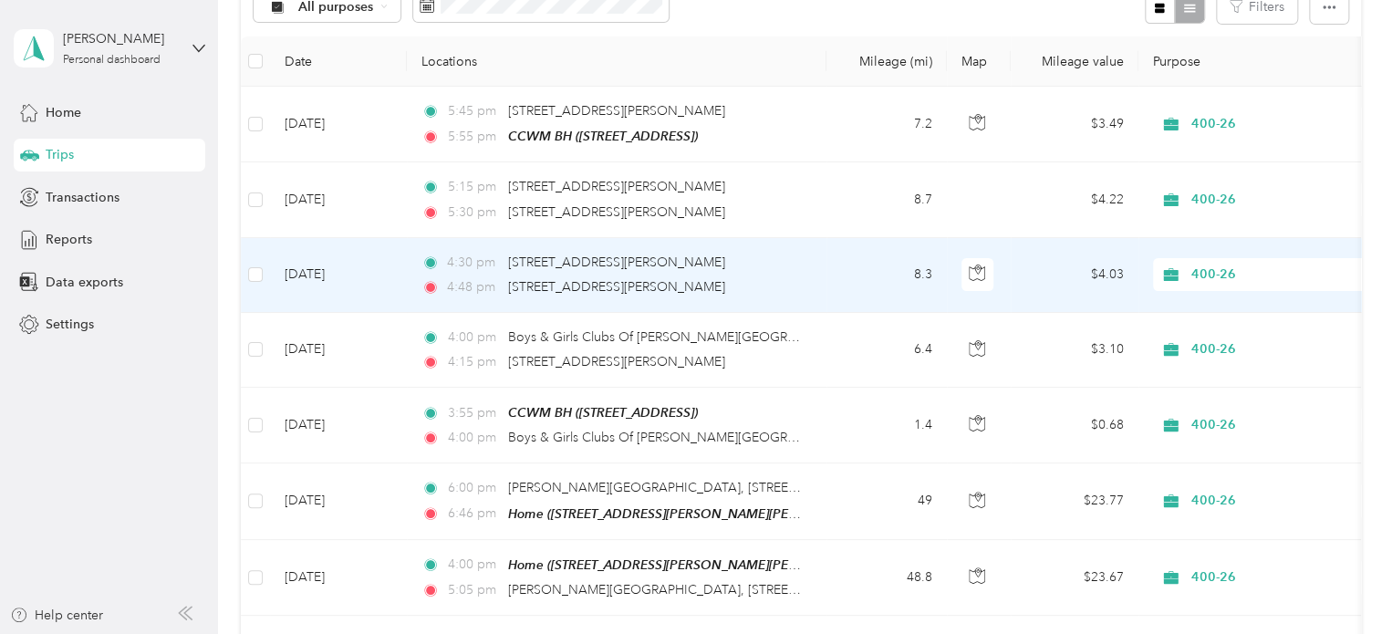
click at [365, 287] on td "[DATE]" at bounding box center [338, 275] width 137 height 75
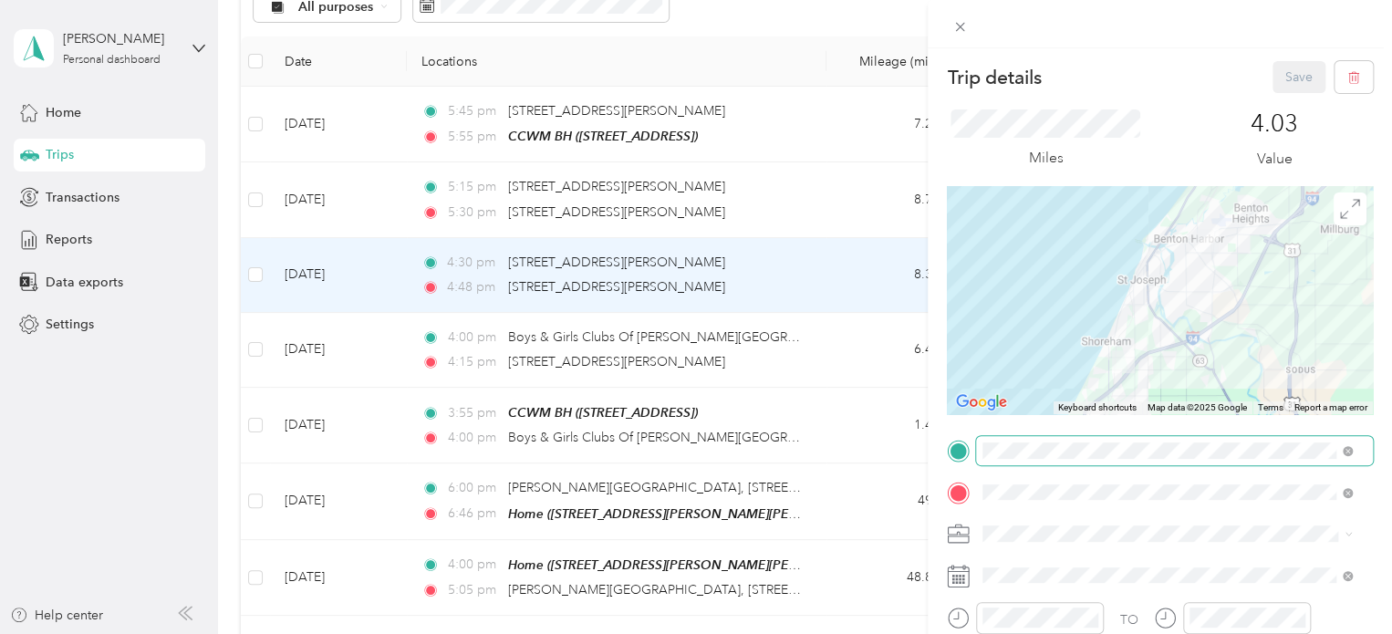
scroll to position [323, 0]
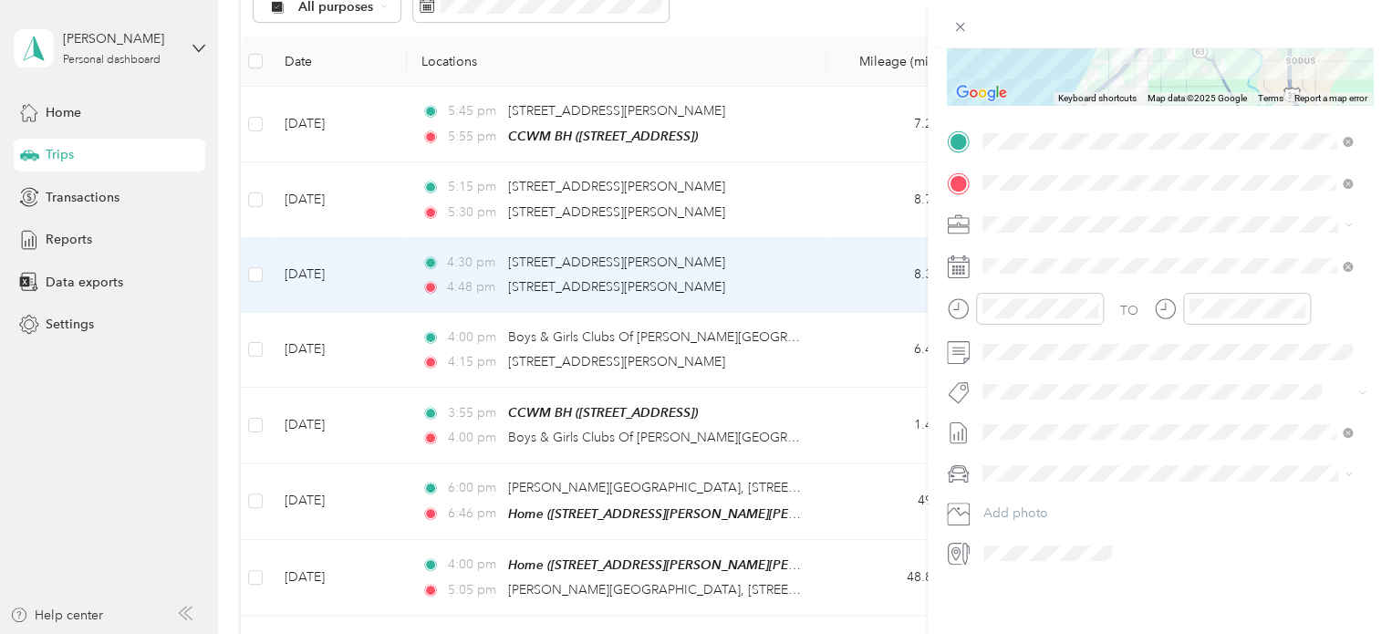
click at [387, 204] on div "Trip details Save This trip cannot be edited because it is either under review,…" at bounding box center [696, 317] width 1392 height 634
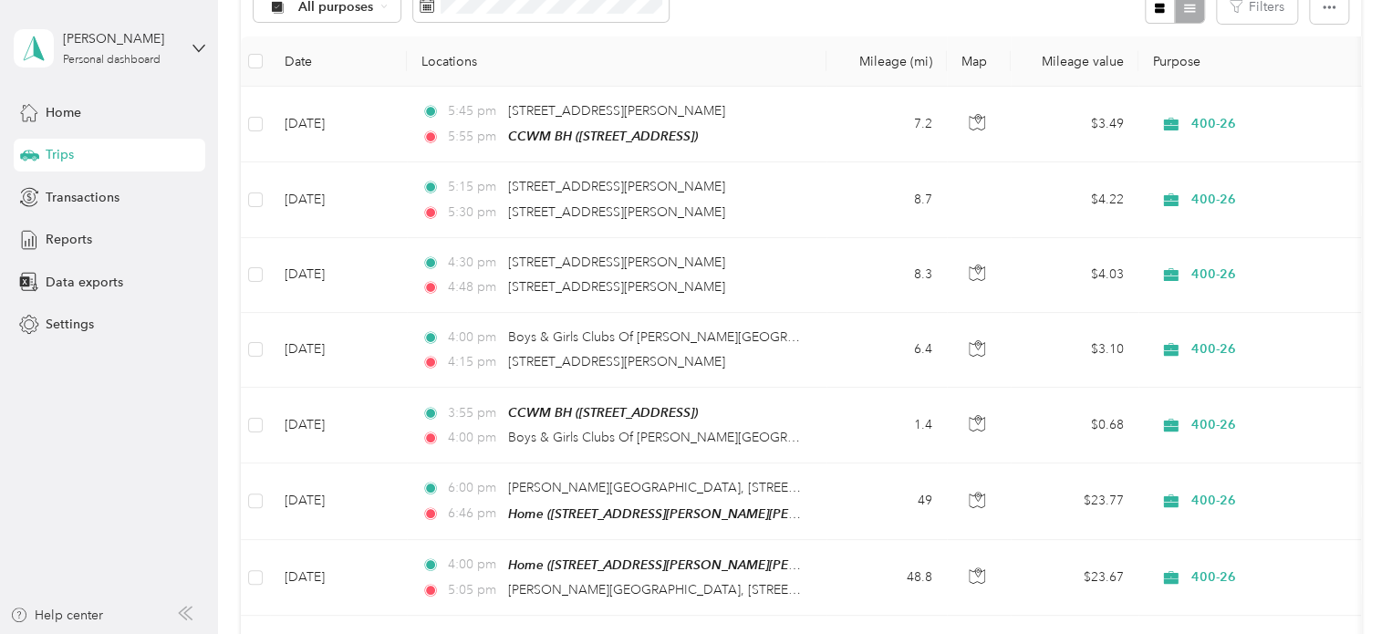
click at [387, 204] on td "[DATE]" at bounding box center [338, 199] width 137 height 75
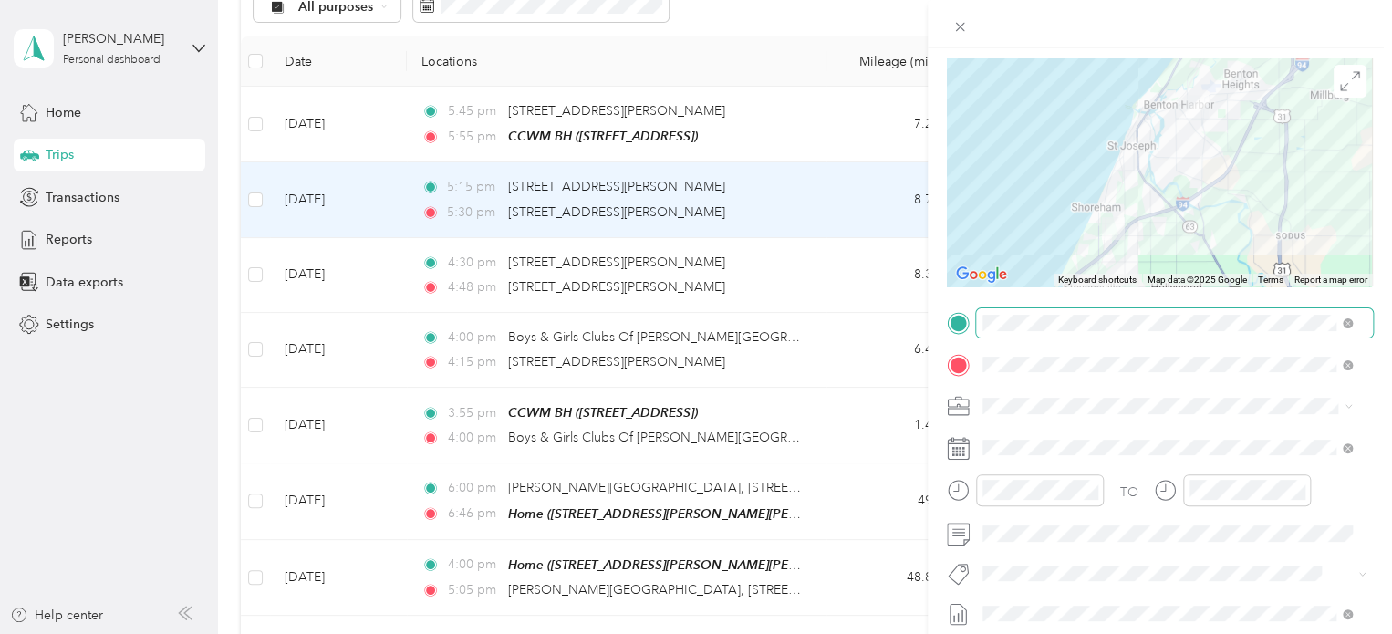
scroll to position [135, 0]
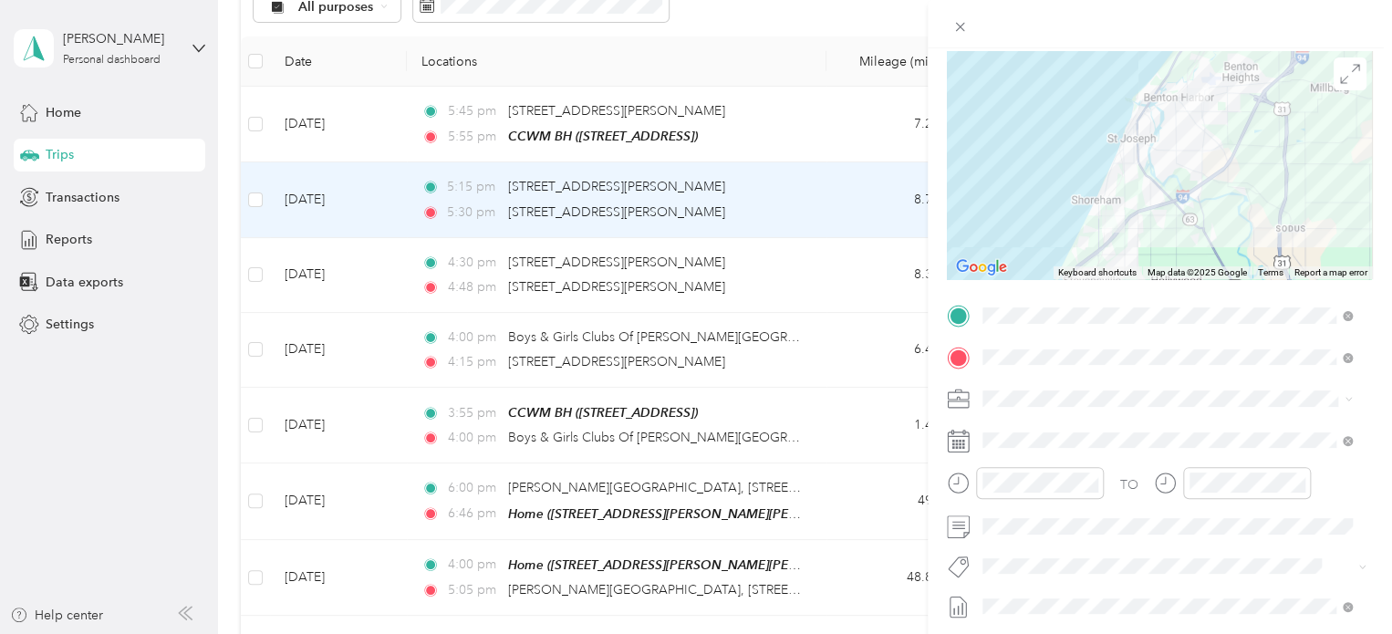
click at [144, 403] on div "Trip details Save This trip cannot be edited because it is either under review,…" at bounding box center [696, 317] width 1392 height 634
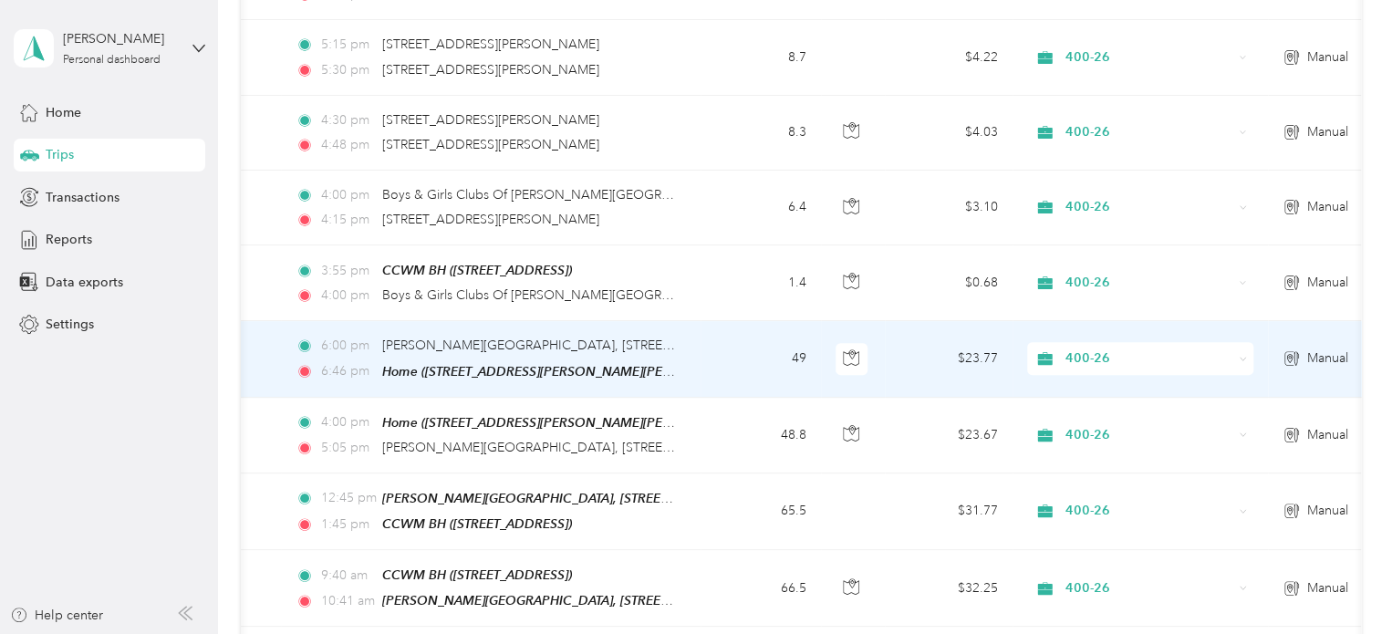
scroll to position [0, 146]
